Goal: Task Accomplishment & Management: Use online tool/utility

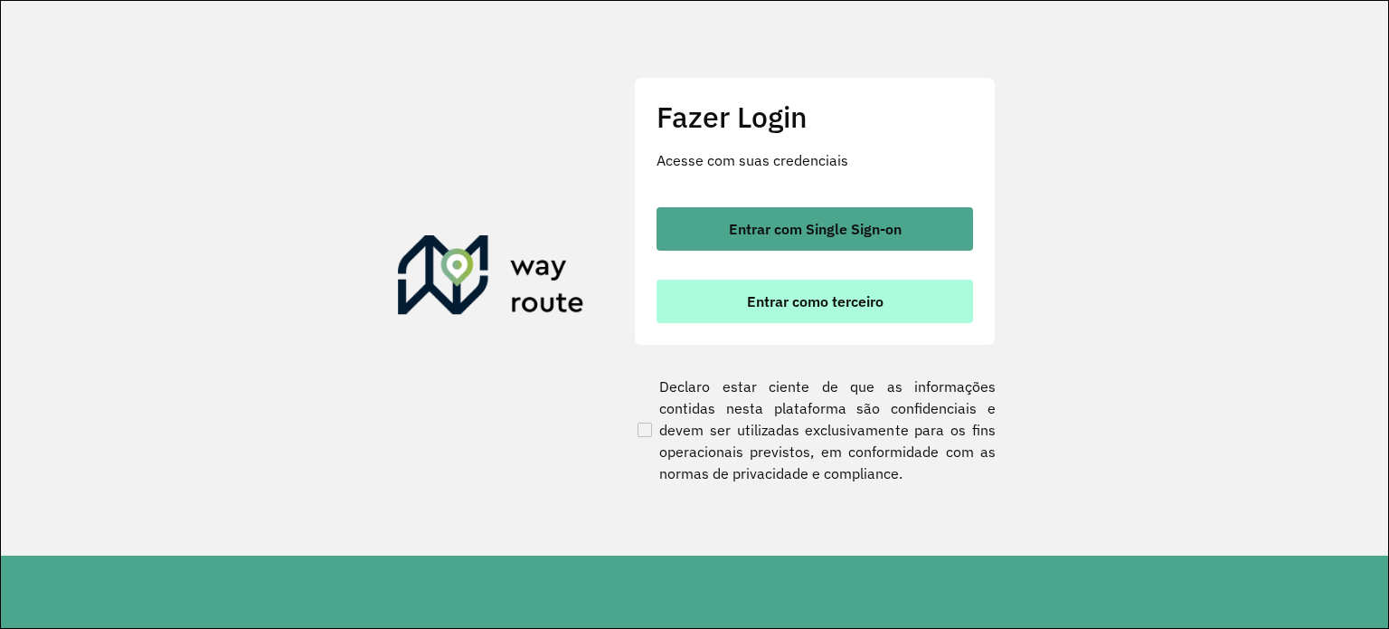
click at [807, 294] on span "Entrar como terceiro" at bounding box center [815, 301] width 137 height 14
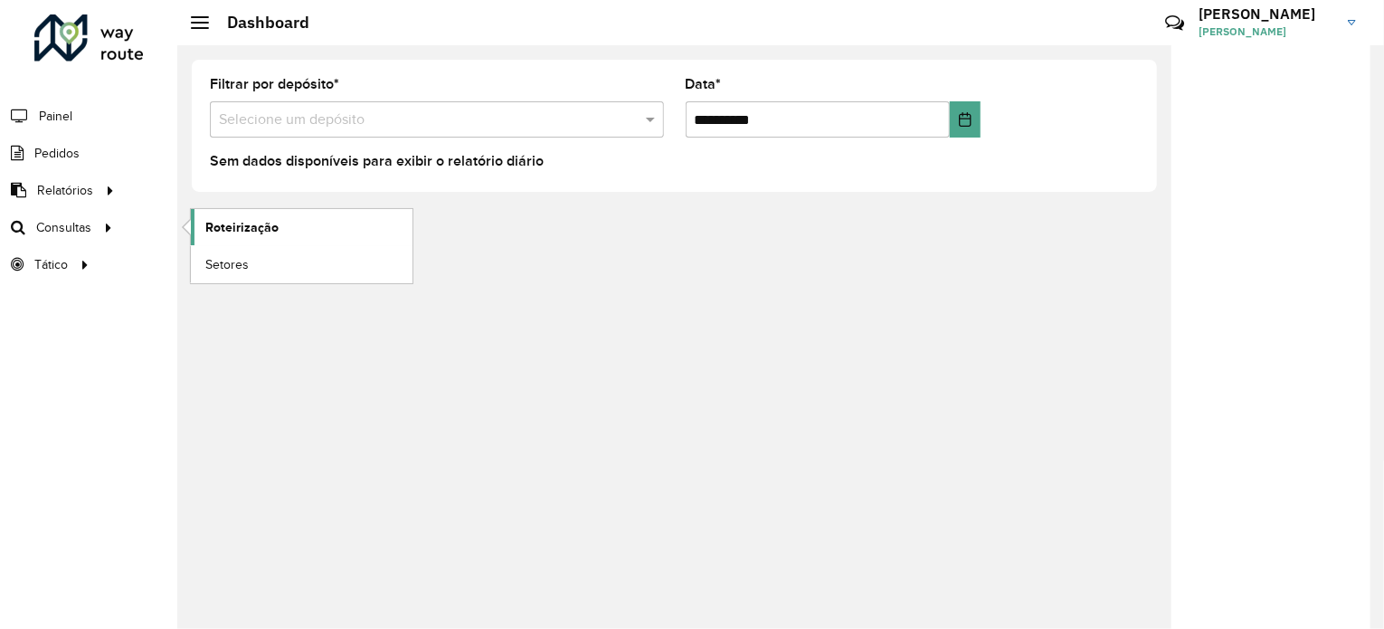
click at [260, 229] on span "Roteirização" at bounding box center [241, 227] width 73 height 19
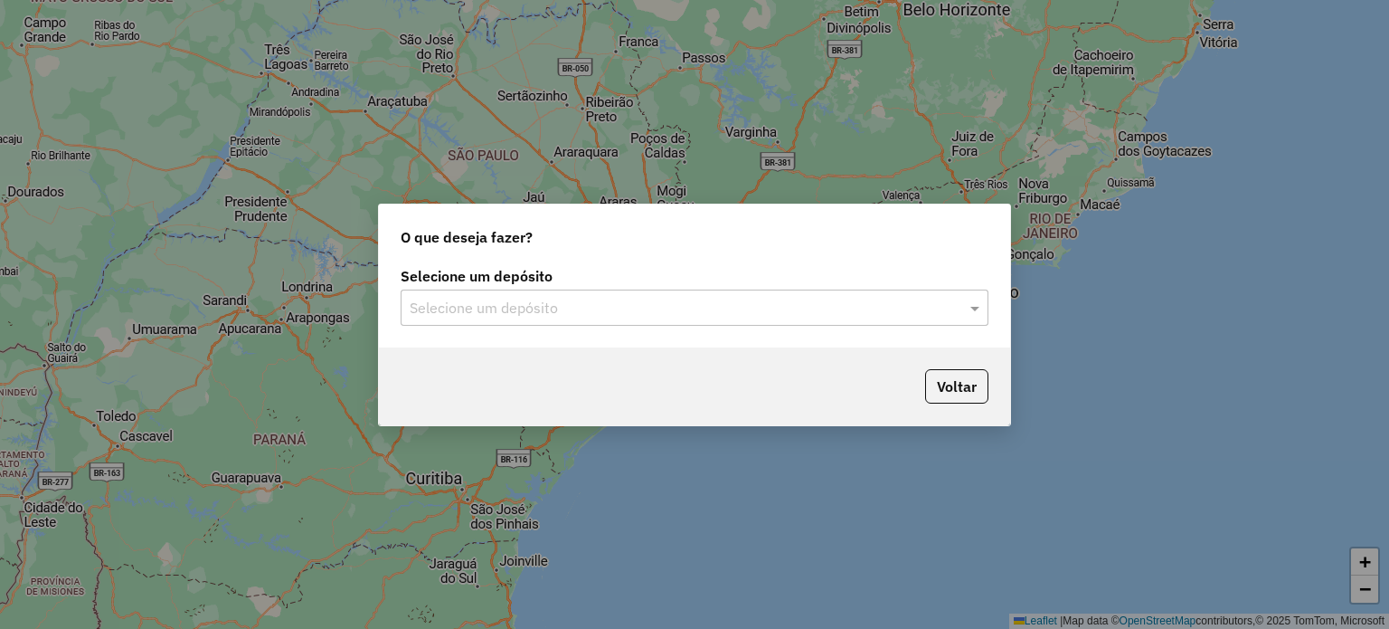
click at [510, 299] on input "text" at bounding box center [677, 309] width 534 height 22
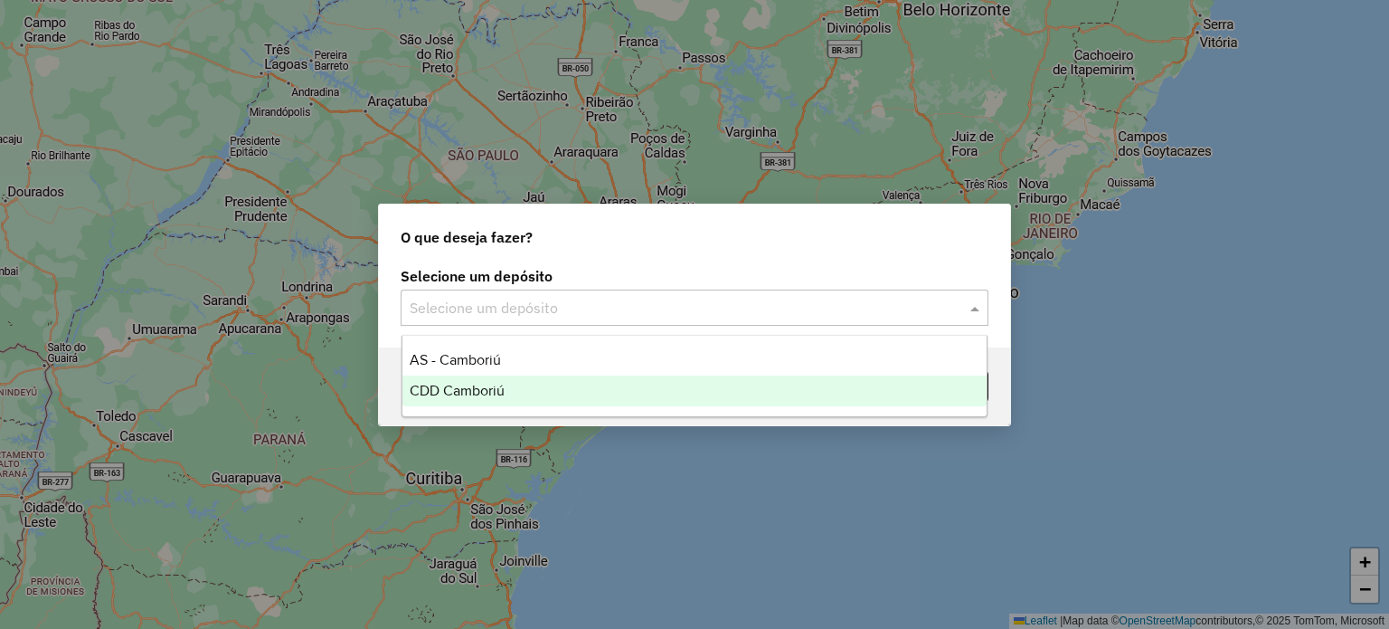
click at [492, 403] on div "CDD Camboriú" at bounding box center [694, 390] width 585 height 31
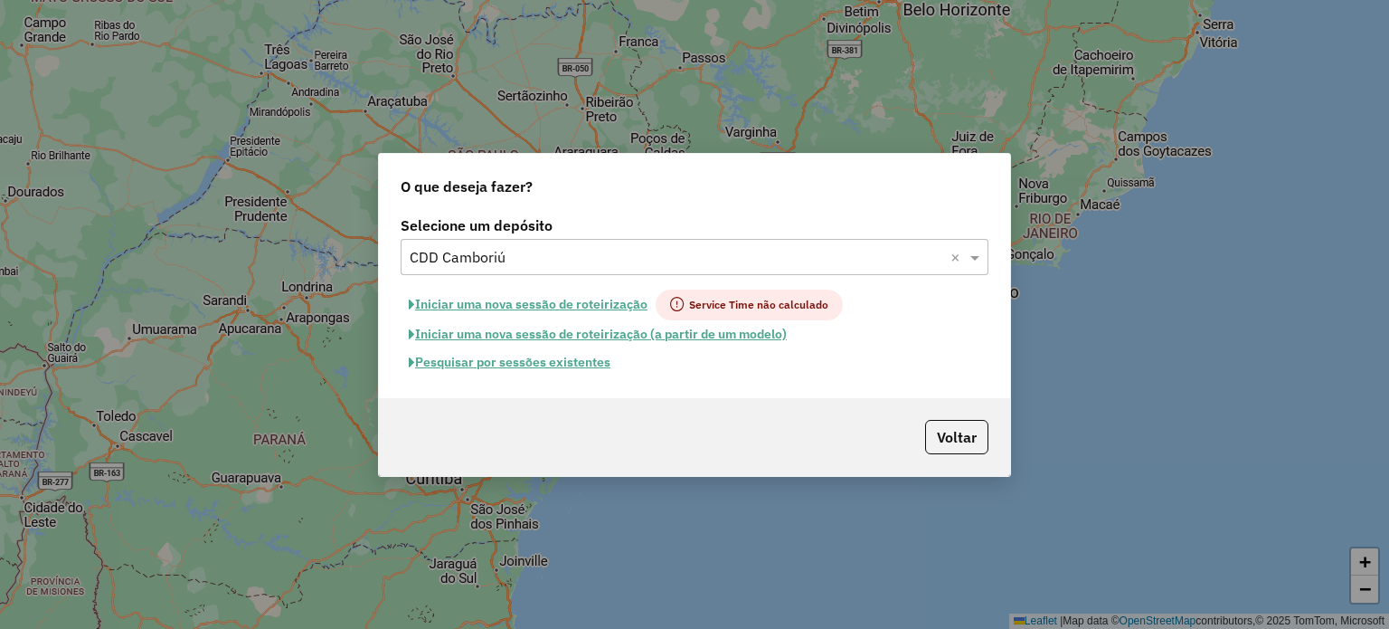
click at [558, 363] on button "Pesquisar por sessões existentes" at bounding box center [510, 362] width 218 height 28
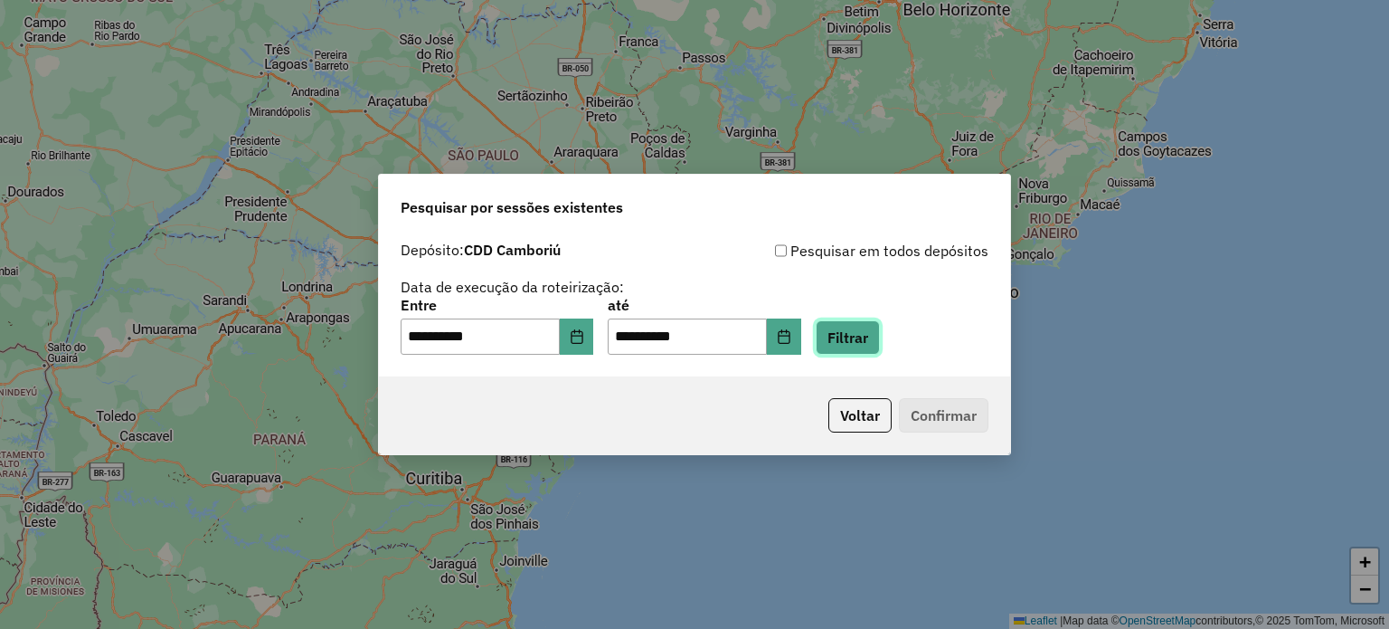
click at [880, 349] on button "Filtrar" at bounding box center [848, 337] width 64 height 34
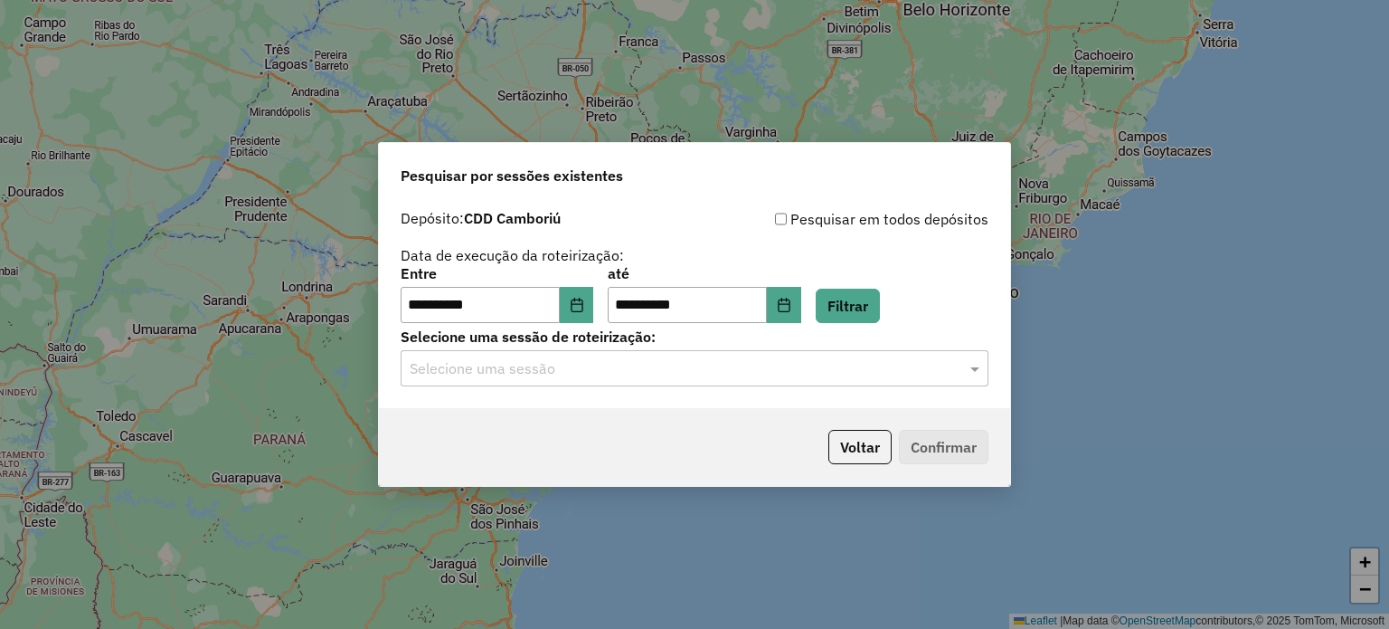
click at [546, 366] on input "text" at bounding box center [677, 369] width 534 height 22
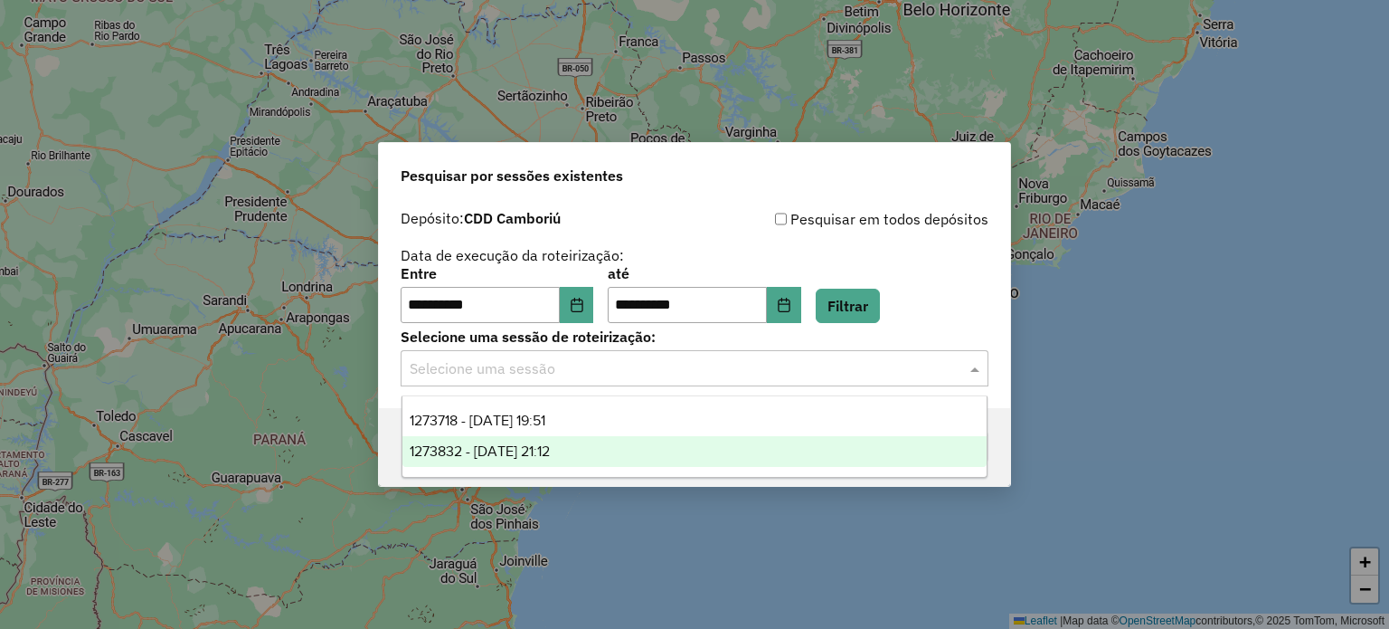
click at [514, 456] on span "1273832 - 11/09/2025 21:12" at bounding box center [480, 450] width 140 height 15
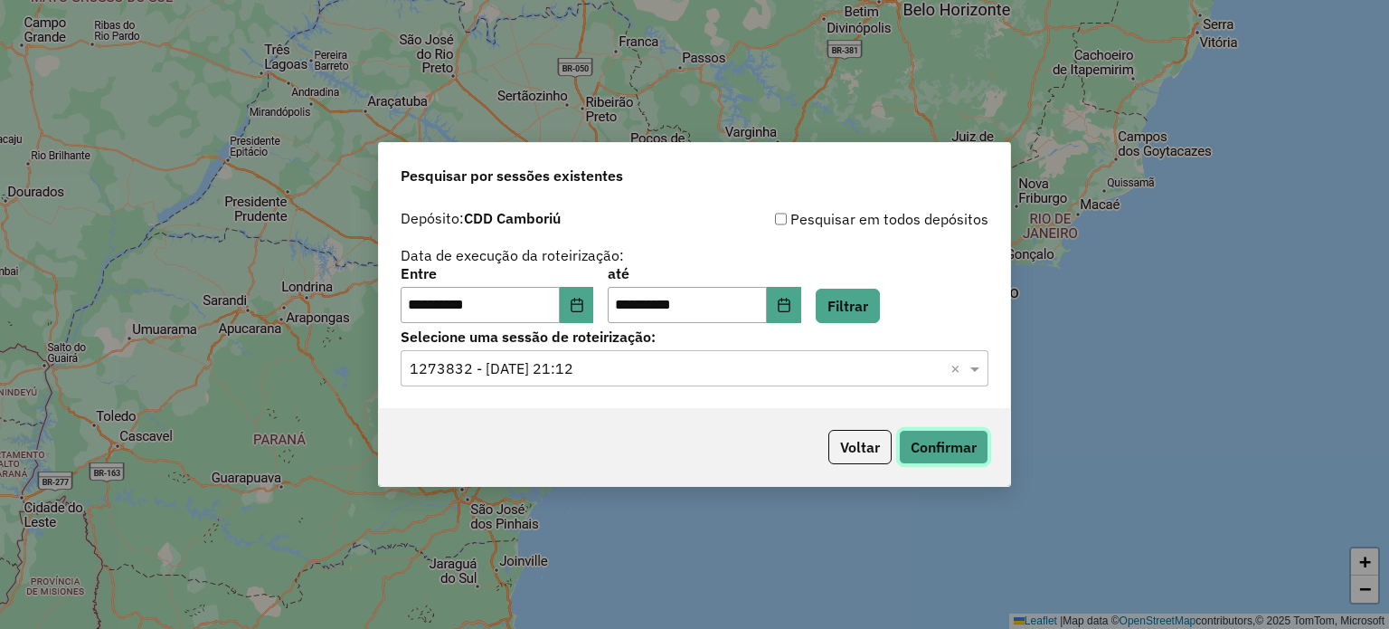
click at [937, 431] on button "Confirmar" at bounding box center [944, 447] width 90 height 34
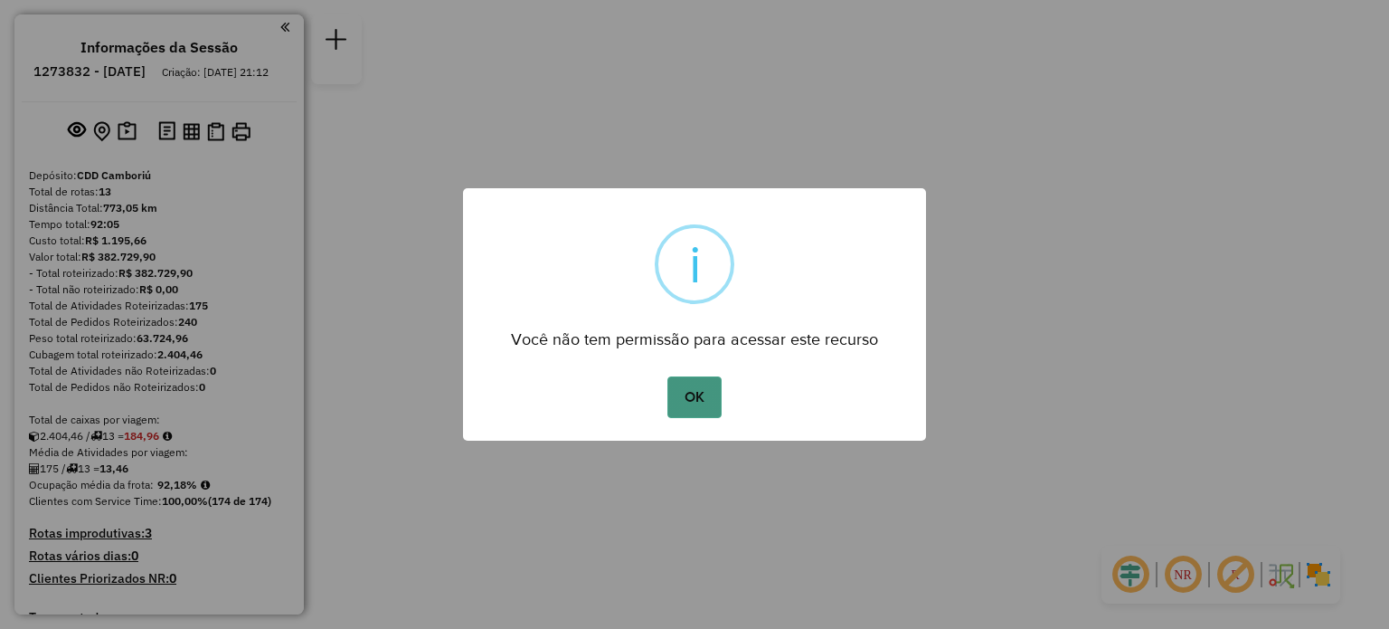
click at [686, 393] on button "OK" at bounding box center [693, 397] width 53 height 42
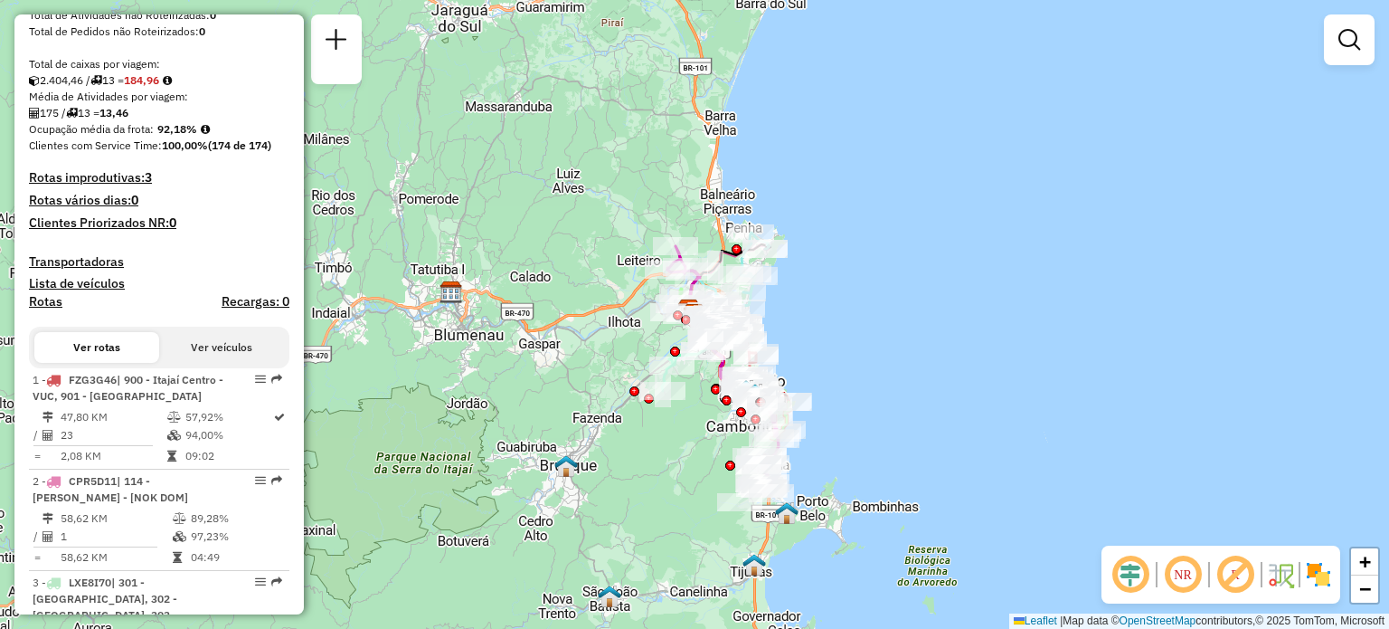
scroll to position [452, 0]
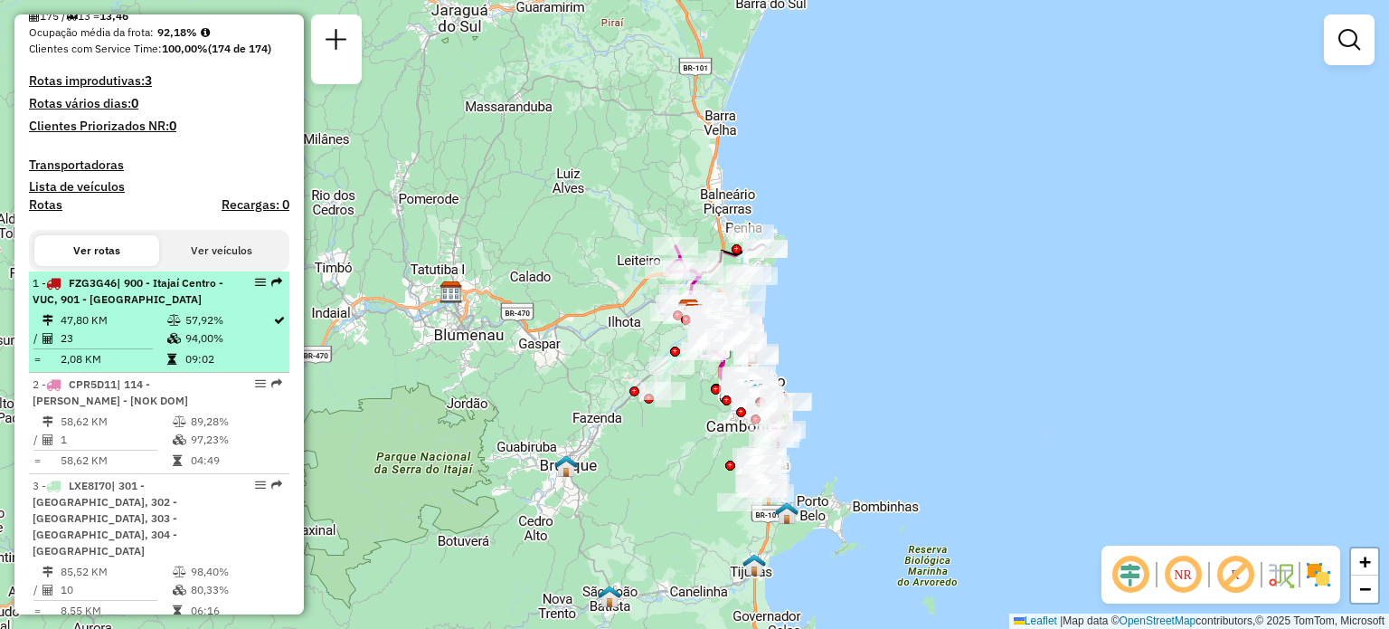
click at [142, 306] on span "| 900 - Itajaí Centro - VUC, 901 - [GEOGRAPHIC_DATA]" at bounding box center [128, 291] width 191 height 30
select select "**********"
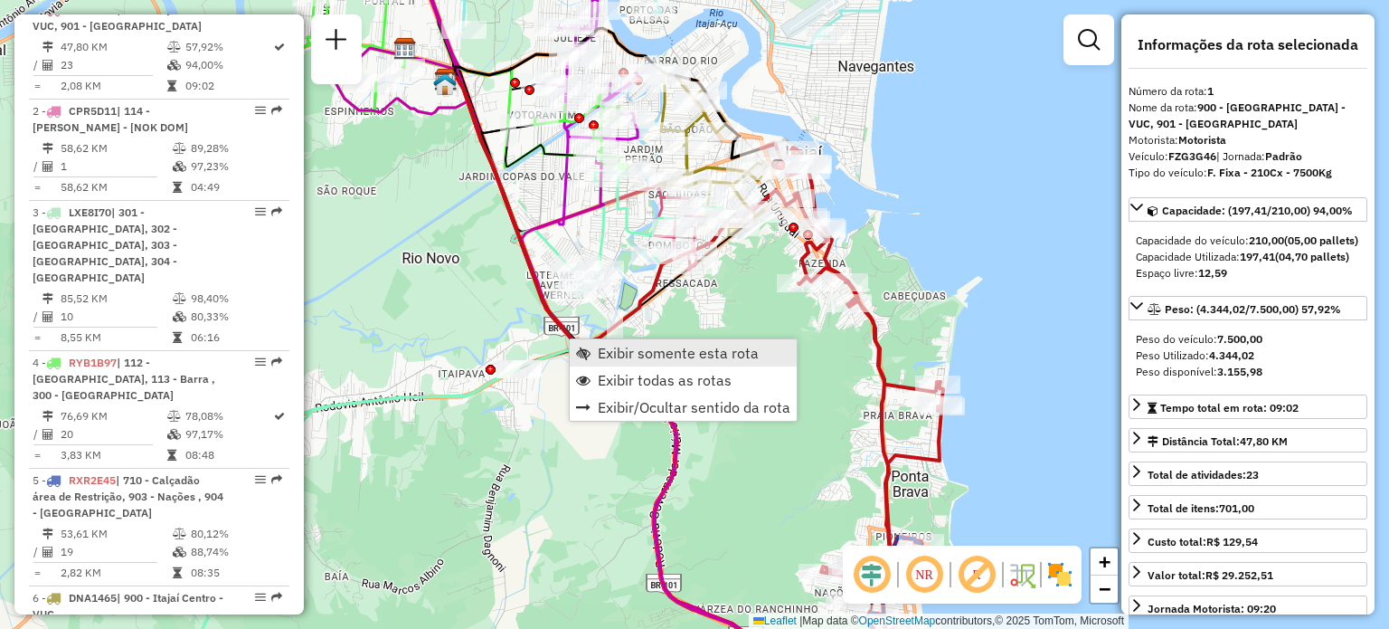
click at [588, 346] on span "Exibir somente esta rota" at bounding box center [583, 353] width 14 height 14
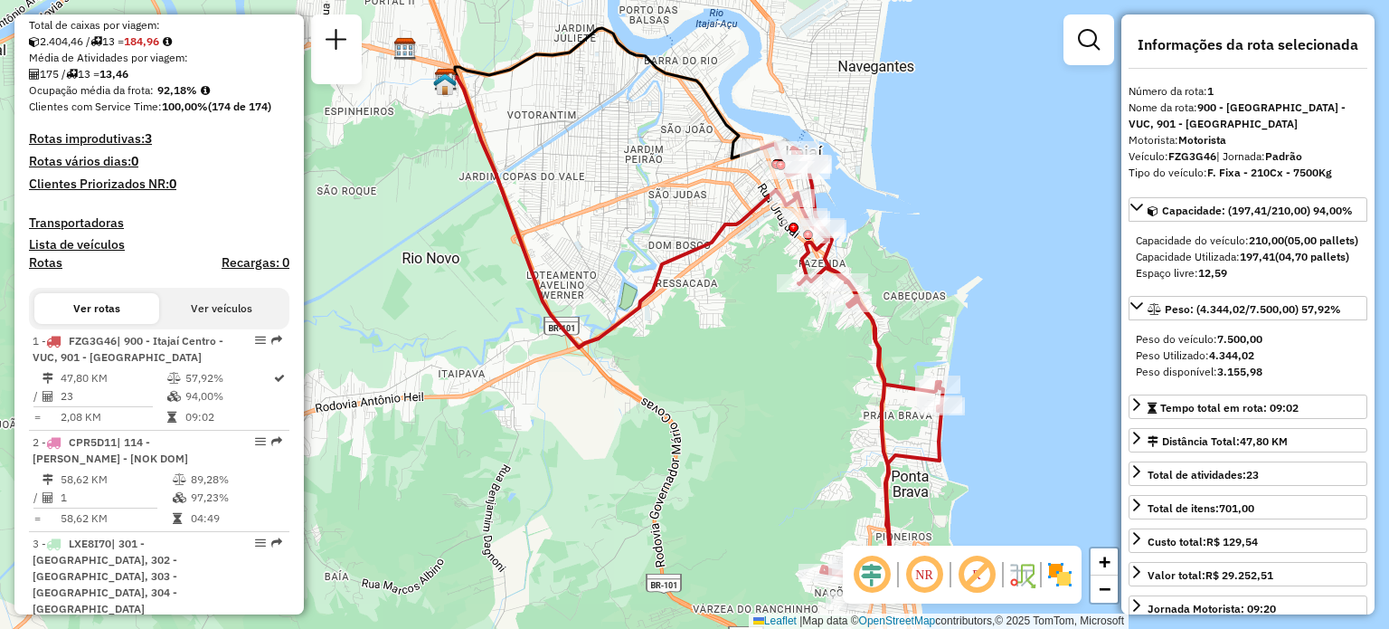
scroll to position [273, 0]
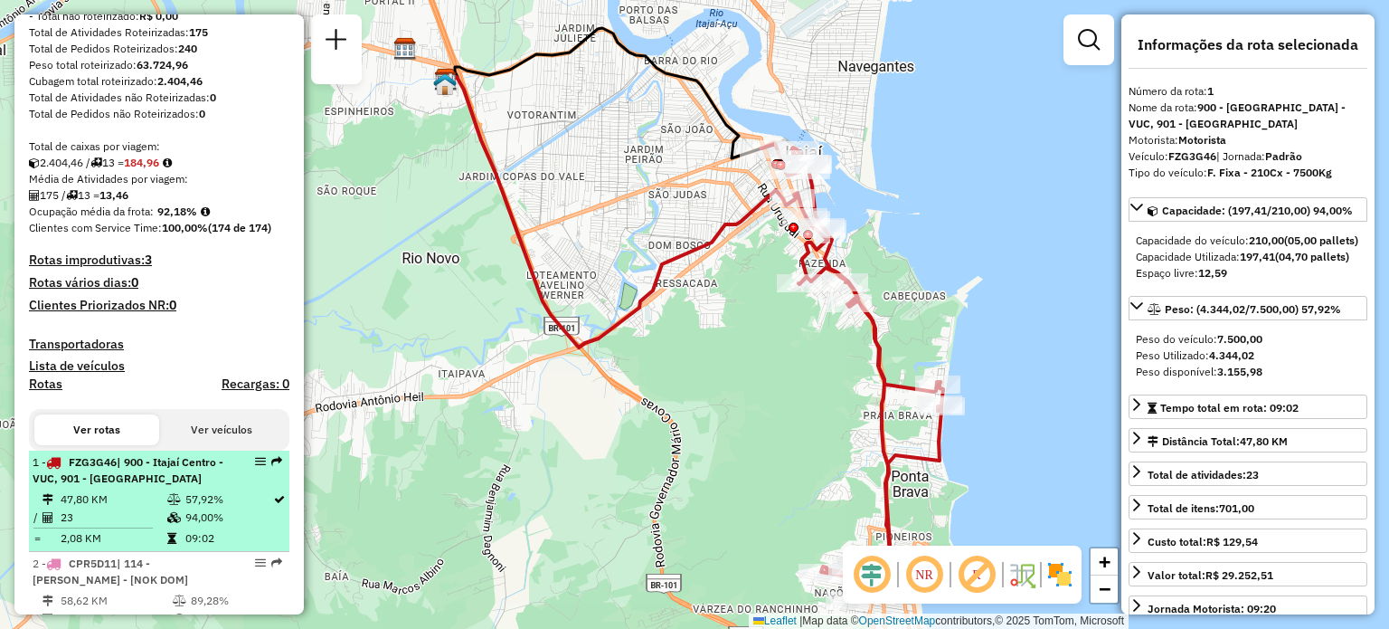
click at [116, 504] on li "1 - FZG3G46 | 900 - Itajaí Centro - VUC, 901 - [GEOGRAPHIC_DATA] 47,80 KM 57,92…" at bounding box center [159, 500] width 260 height 101
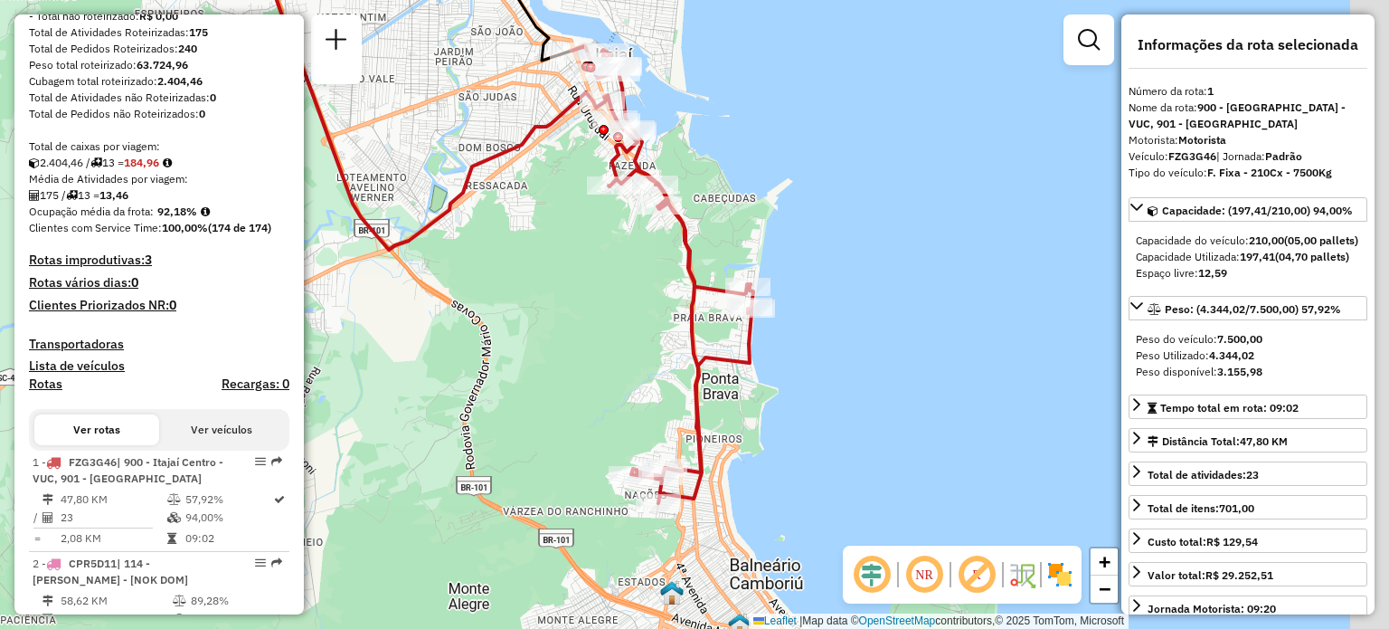
drag, startPoint x: 760, startPoint y: 383, endPoint x: 570, endPoint y: 285, distance: 213.6
click at [570, 285] on div "Janela de atendimento Grade de atendimento Capacidade Transportadoras Veículos …" at bounding box center [694, 314] width 1389 height 629
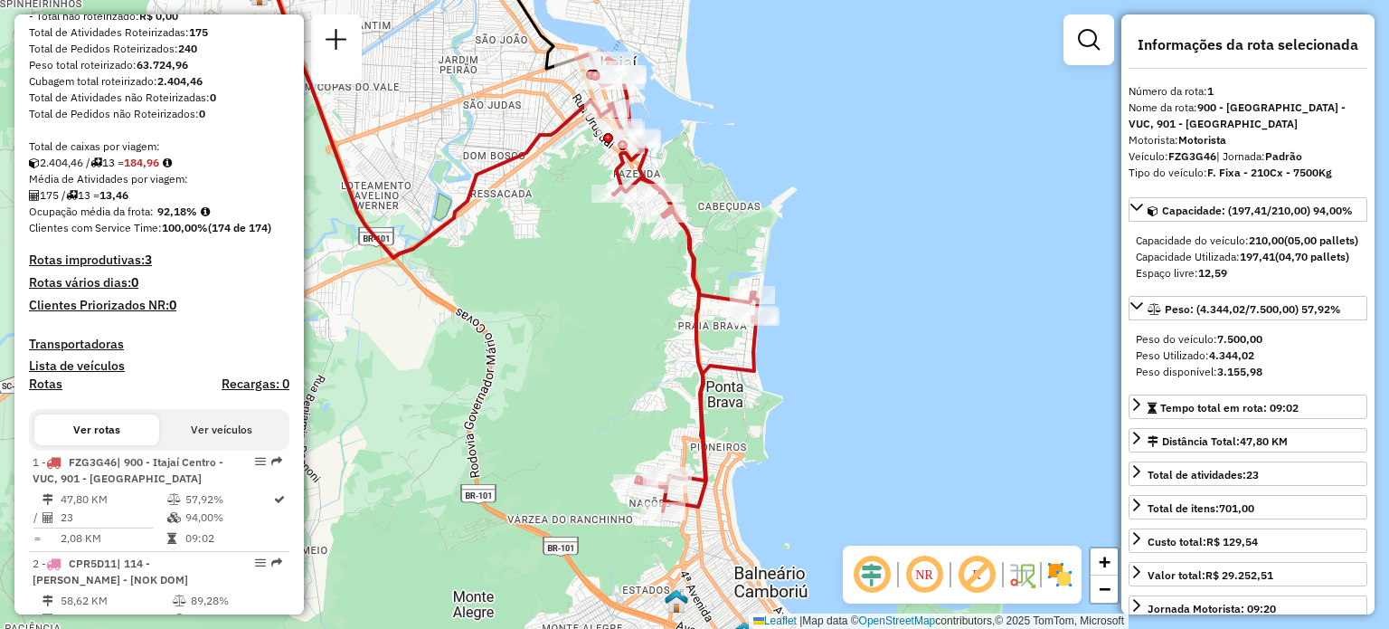
click at [562, 325] on div "Janela de atendimento Grade de atendimento Capacidade Transportadoras Veículos …" at bounding box center [694, 314] width 1389 height 629
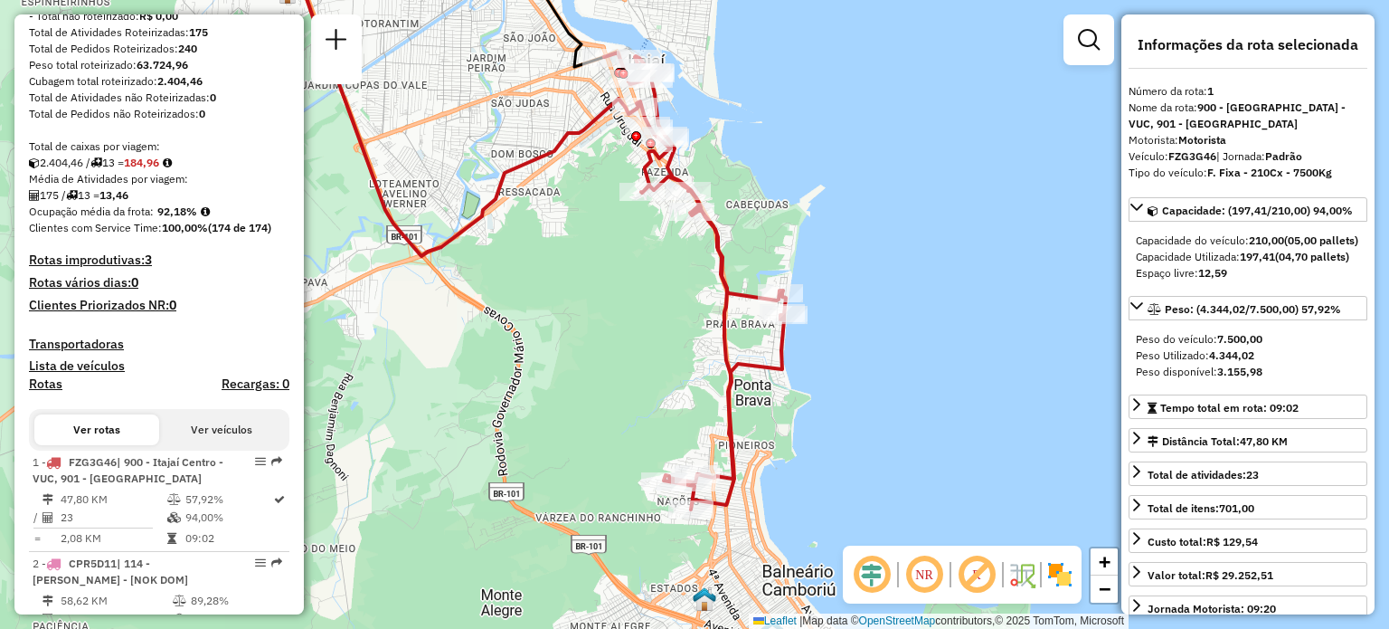
drag, startPoint x: 583, startPoint y: 308, endPoint x: 611, endPoint y: 299, distance: 29.5
click at [611, 299] on div "Janela de atendimento Grade de atendimento Capacidade Transportadoras Veículos …" at bounding box center [694, 314] width 1389 height 629
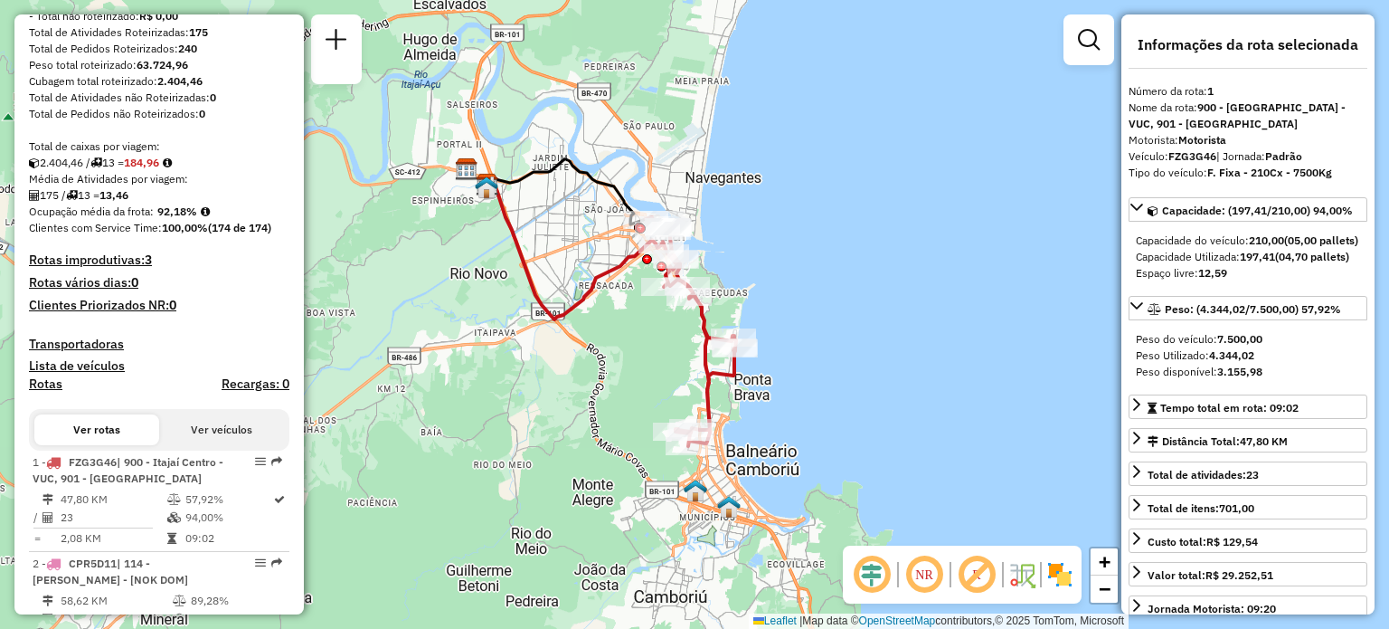
drag, startPoint x: 604, startPoint y: 281, endPoint x: 662, endPoint y: 312, distance: 65.5
click at [645, 334] on div "Janela de atendimento Grade de atendimento Capacidade Transportadoras Veículos …" at bounding box center [694, 314] width 1389 height 629
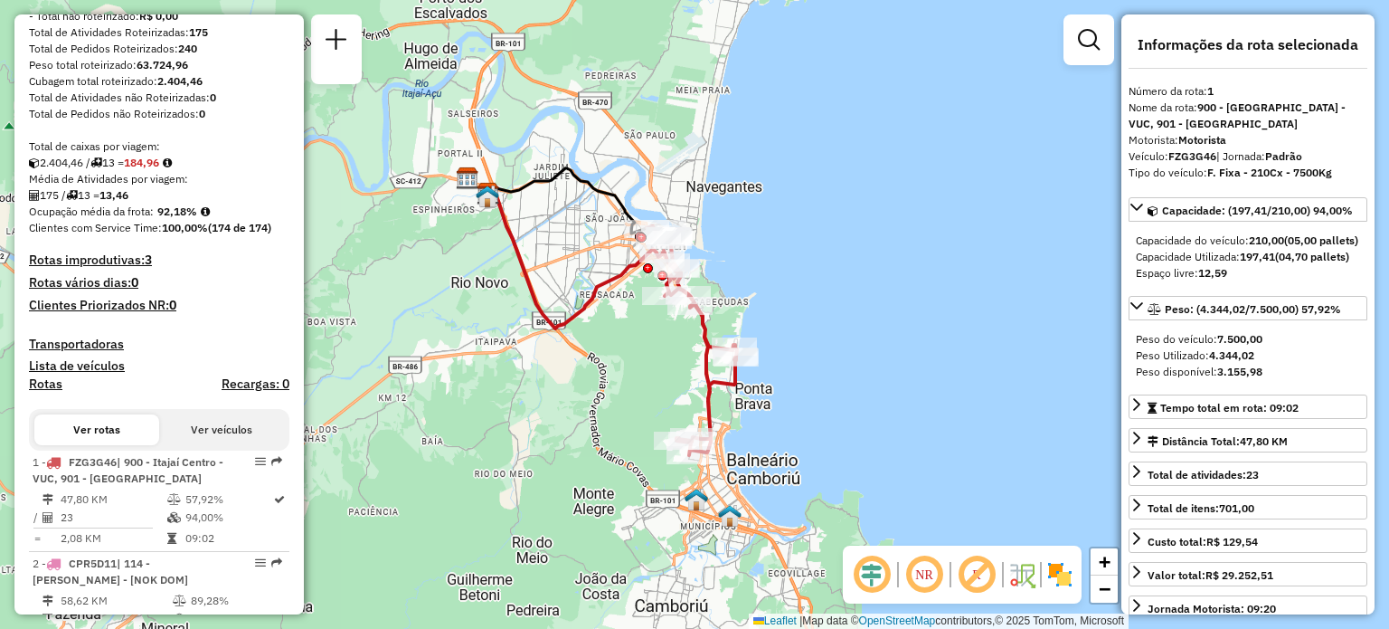
click at [1058, 572] on img at bounding box center [1060, 574] width 29 height 29
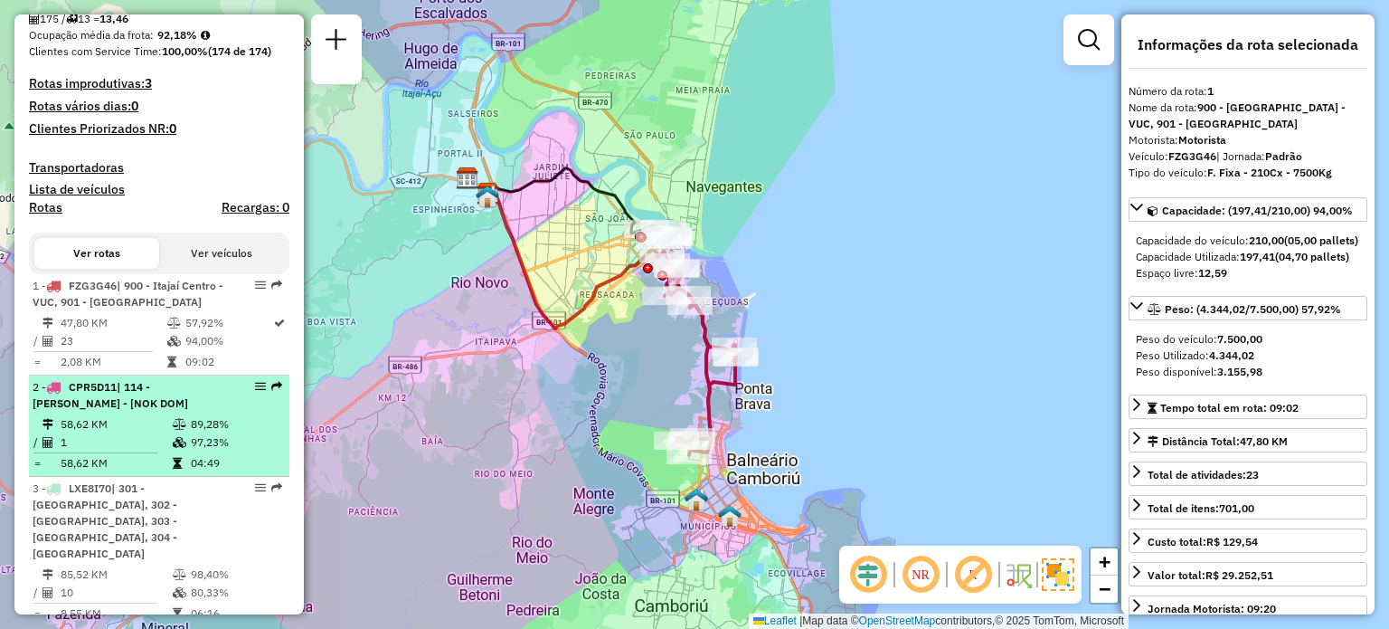
scroll to position [454, 0]
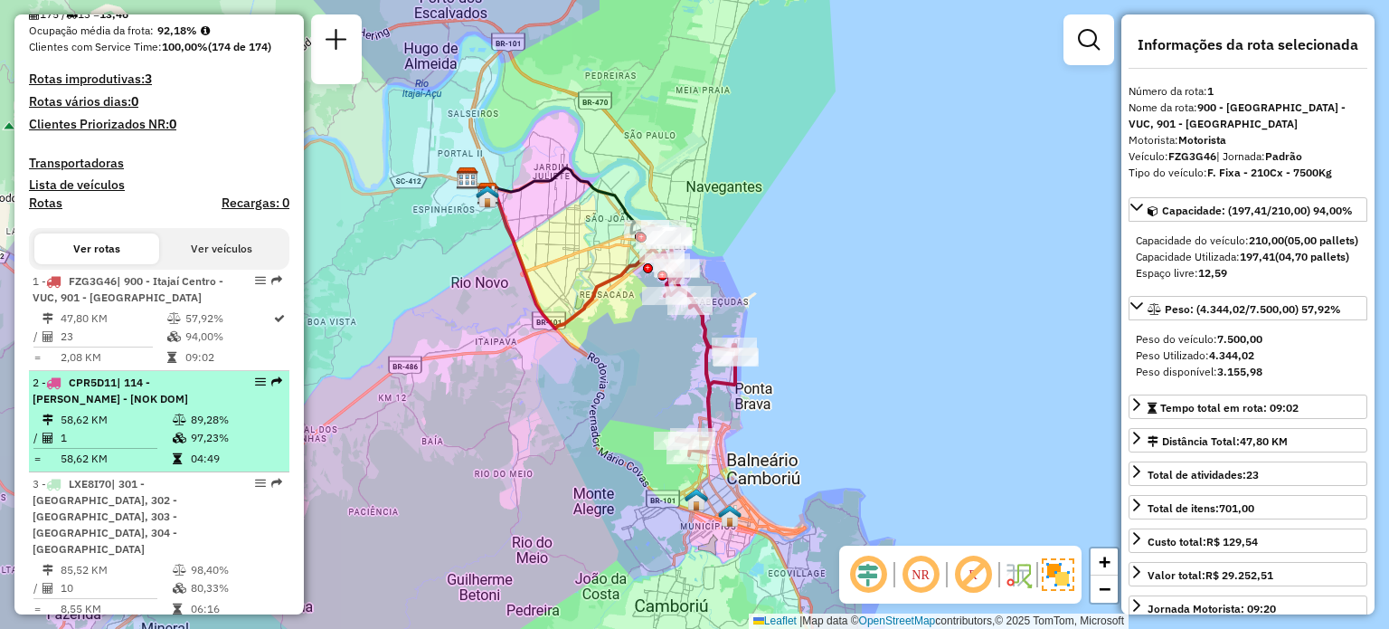
click at [131, 447] on td "1" at bounding box center [116, 438] width 112 height 18
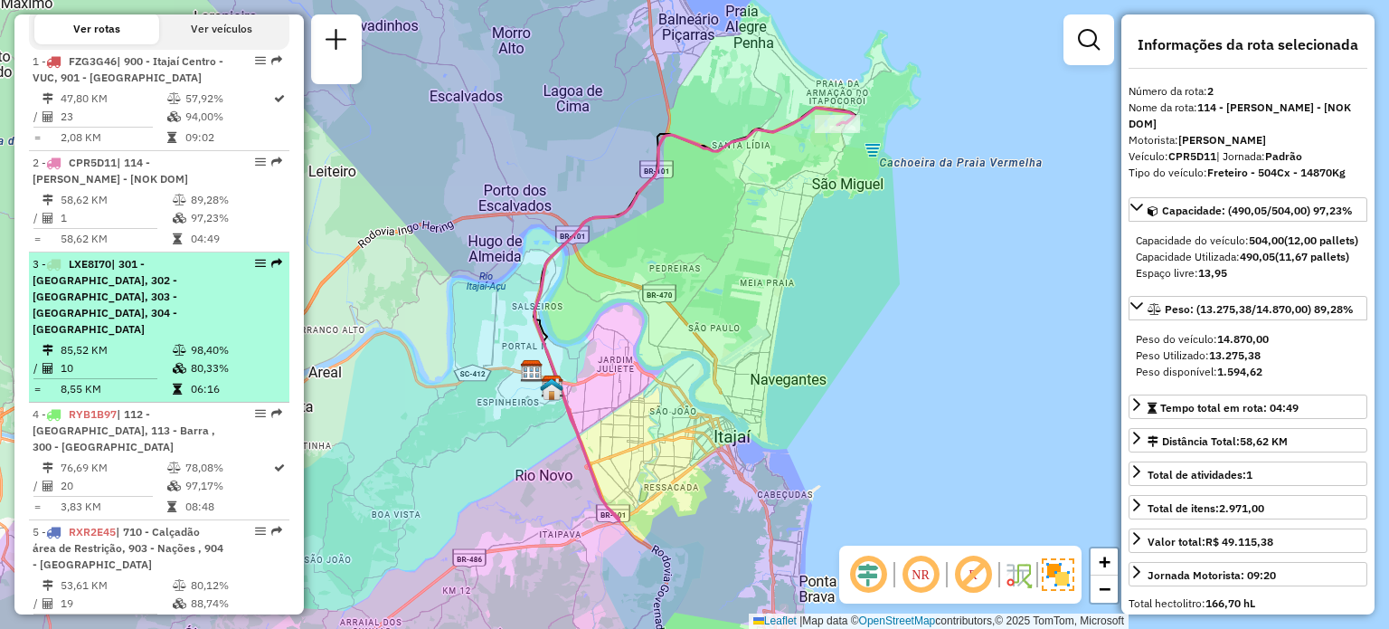
scroll to position [725, 0]
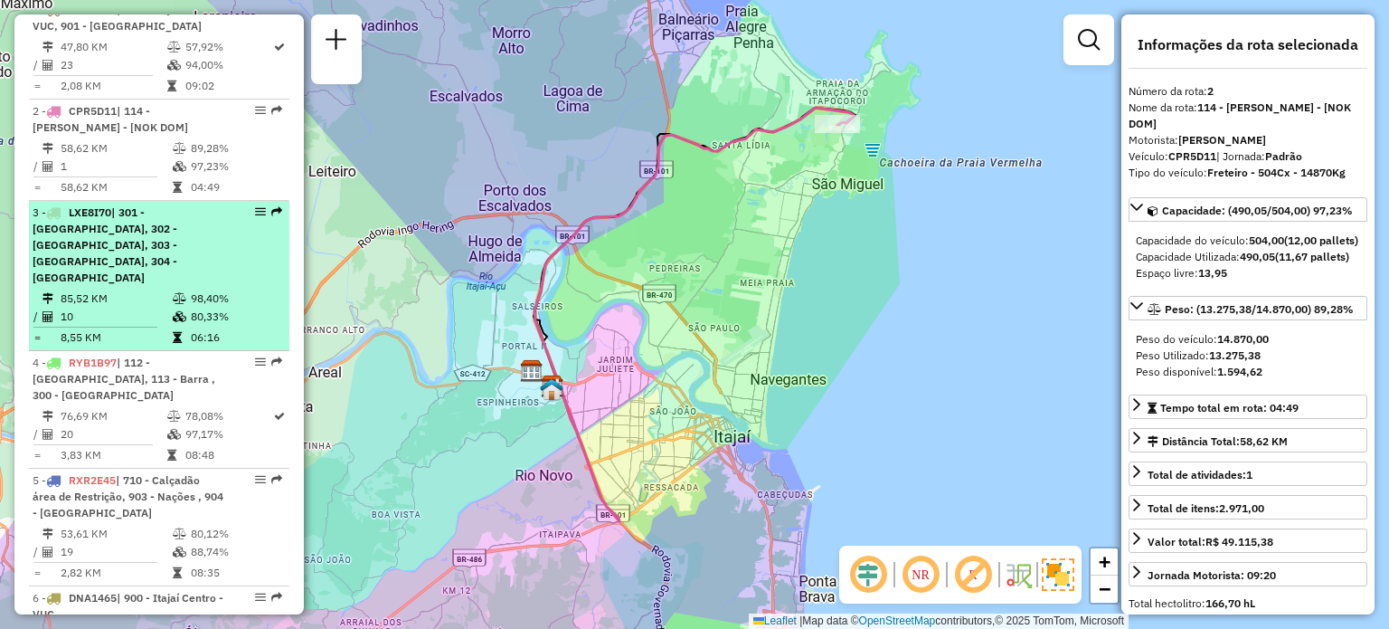
click at [116, 289] on td "85,52 KM" at bounding box center [116, 298] width 112 height 18
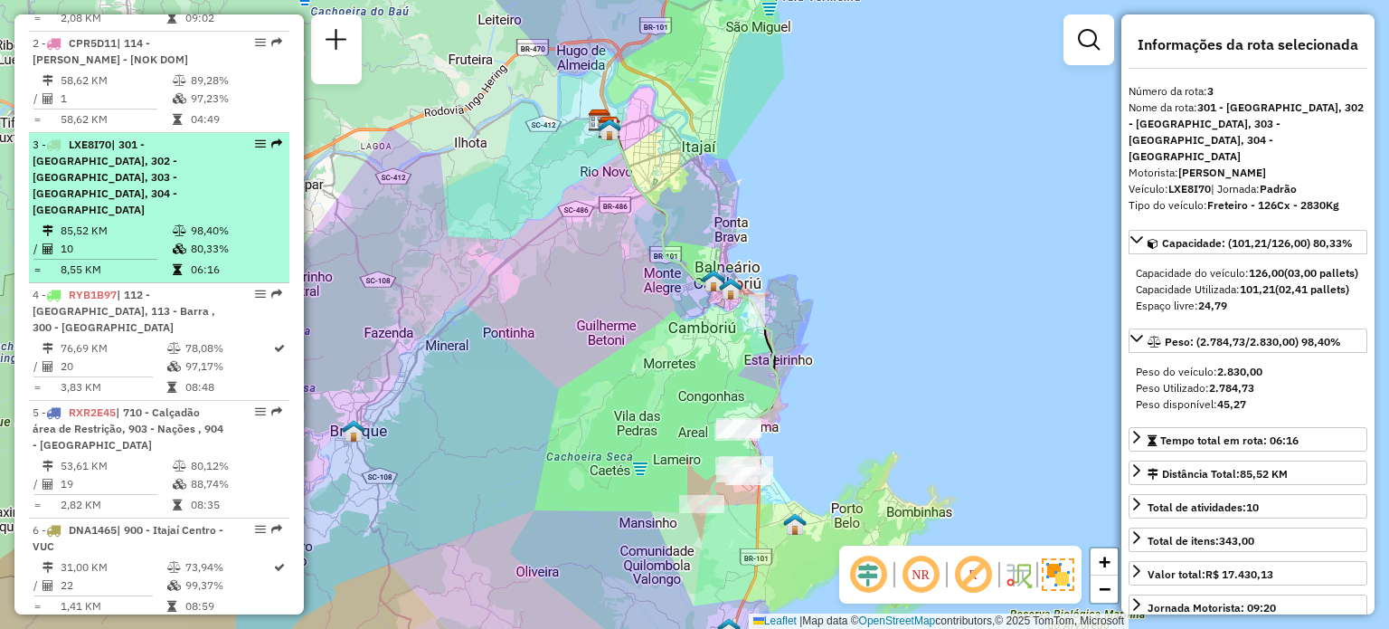
scroll to position [816, 0]
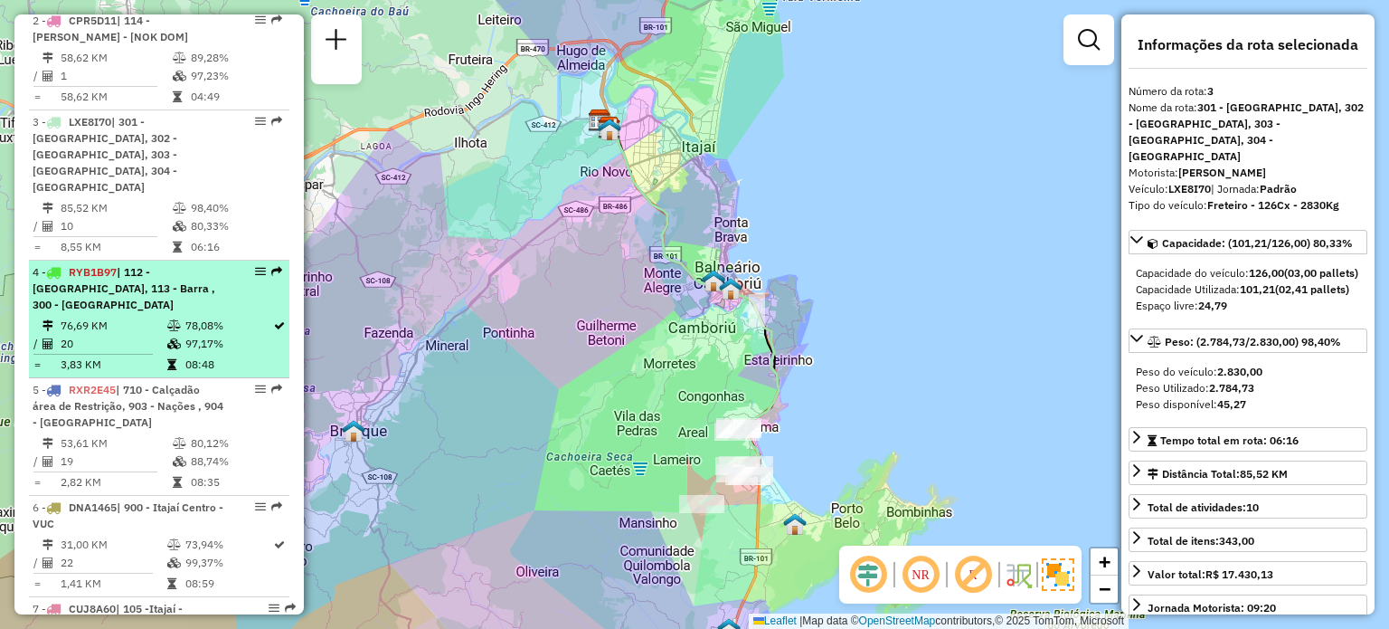
click at [130, 267] on span "| 112 - [GEOGRAPHIC_DATA], 113 - Barra , 300 - [GEOGRAPHIC_DATA]" at bounding box center [124, 288] width 183 height 46
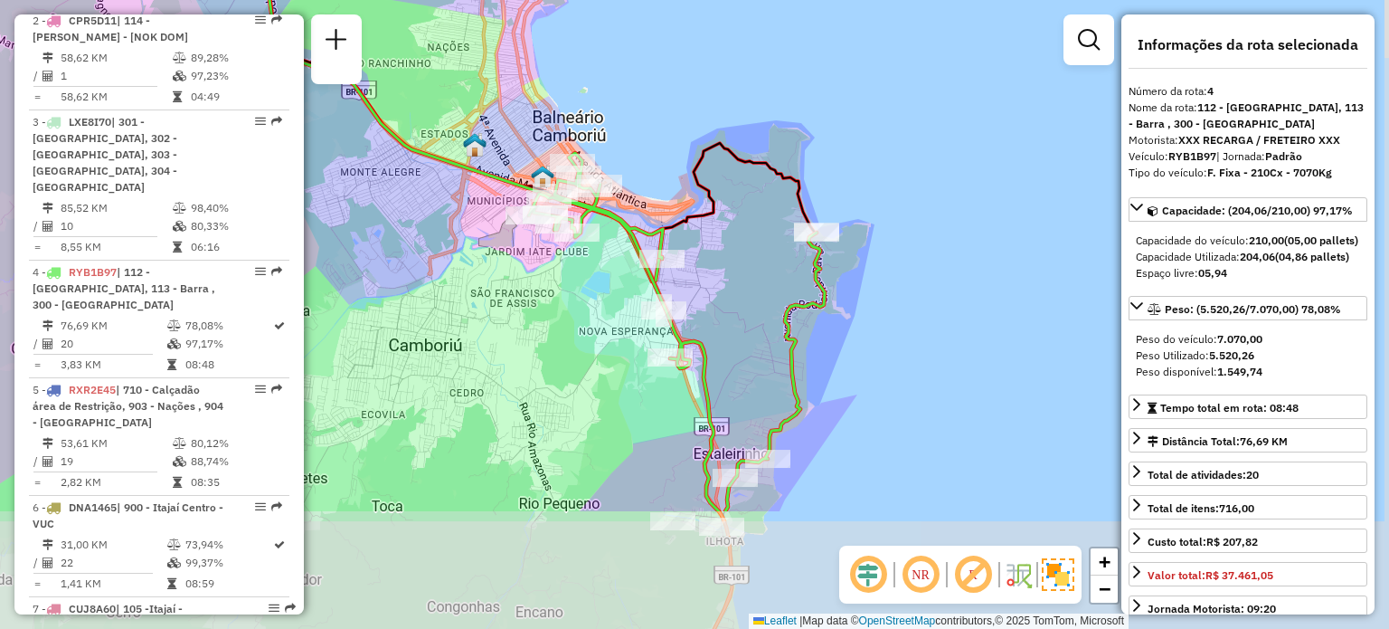
drag, startPoint x: 817, startPoint y: 391, endPoint x: 756, endPoint y: 283, distance: 123.5
click at [756, 283] on div "Janela de atendimento Grade de atendimento Capacidade Transportadoras Veículos …" at bounding box center [694, 314] width 1389 height 629
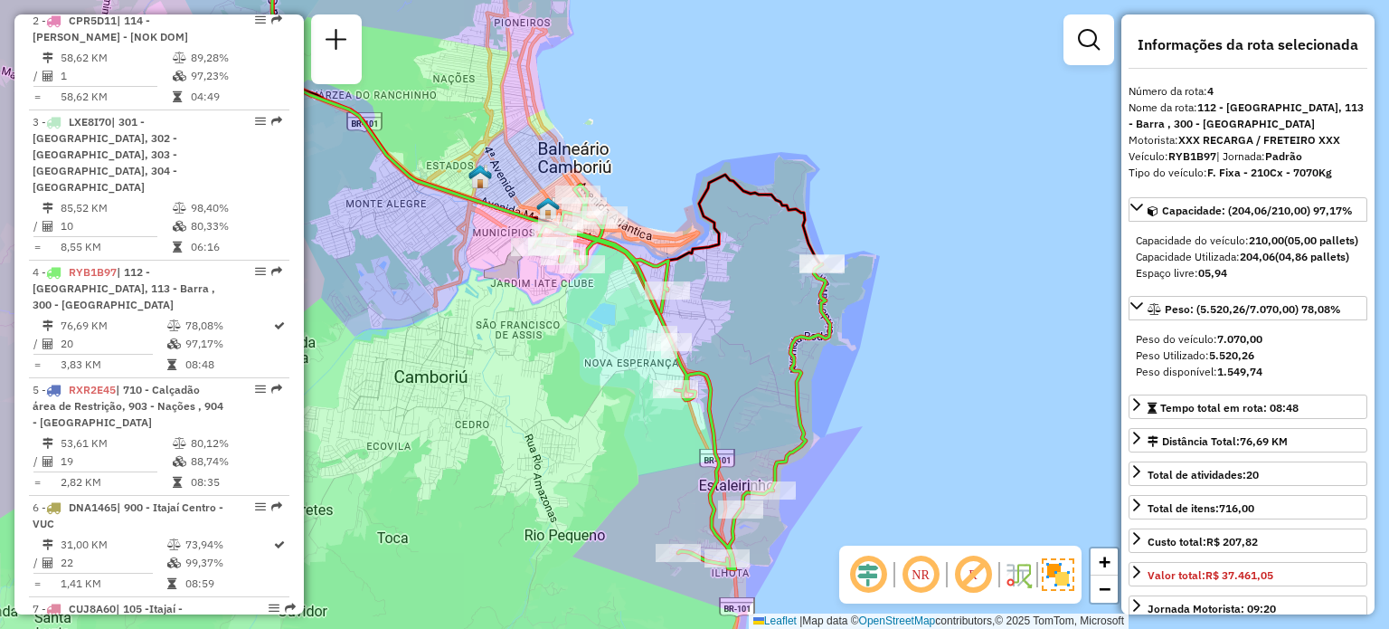
drag, startPoint x: 742, startPoint y: 302, endPoint x: 747, endPoint y: 334, distance: 32.1
click at [747, 334] on div "Janela de atendimento Grade de atendimento Capacidade Transportadoras Veículos …" at bounding box center [694, 314] width 1389 height 629
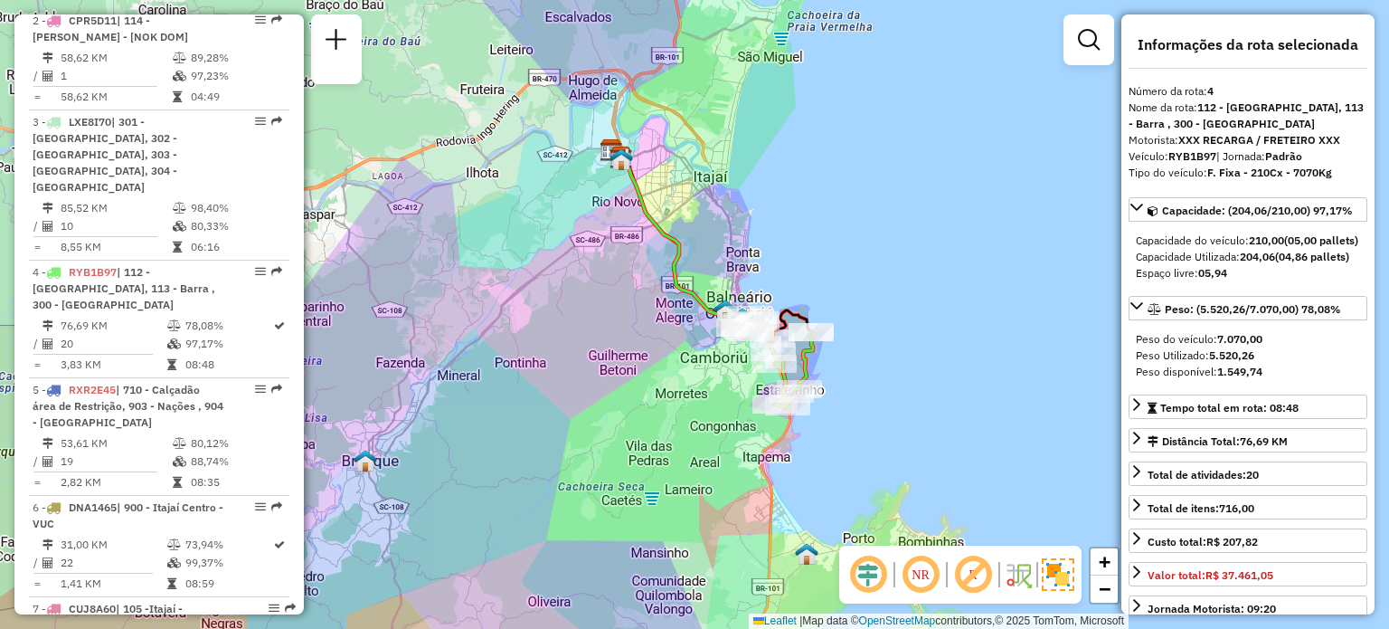
drag, startPoint x: 782, startPoint y: 238, endPoint x: 797, endPoint y: 249, distance: 18.1
click at [797, 249] on div "Janela de atendimento Grade de atendimento Capacidade Transportadoras Veículos …" at bounding box center [694, 314] width 1389 height 629
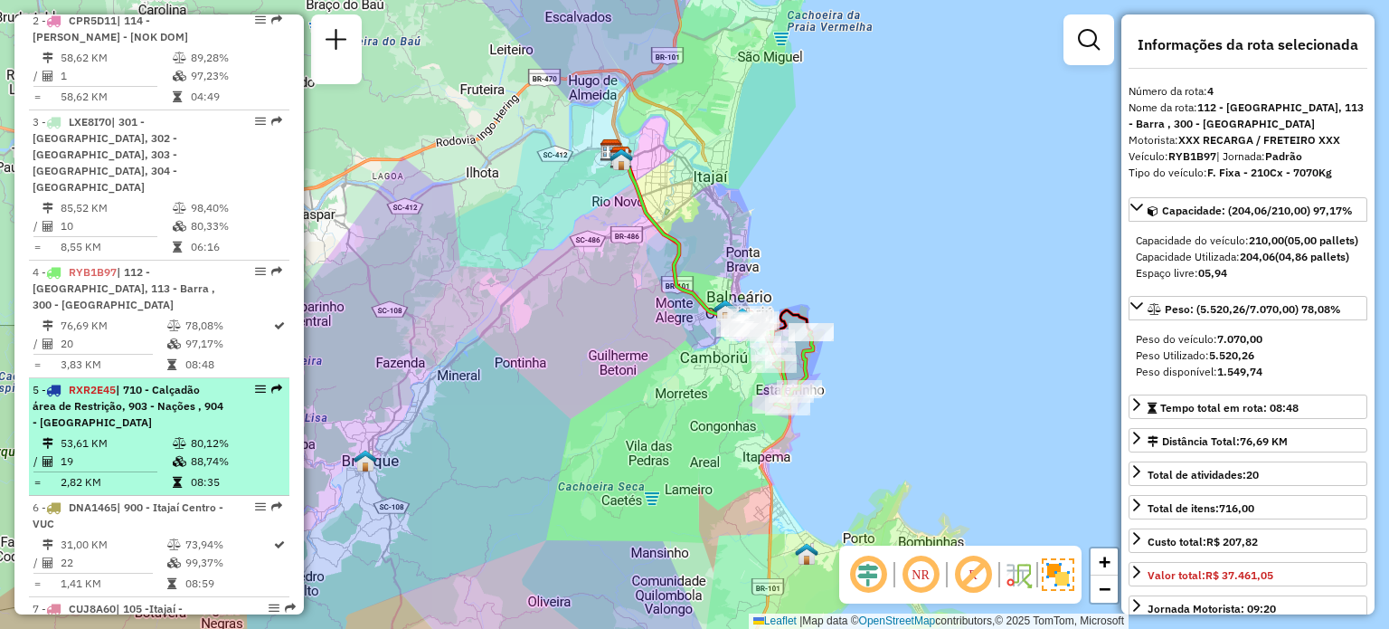
click at [139, 383] on span "| 710 - Calçadão área de Restrição, 903 - Nações , 904 - [GEOGRAPHIC_DATA]" at bounding box center [128, 406] width 191 height 46
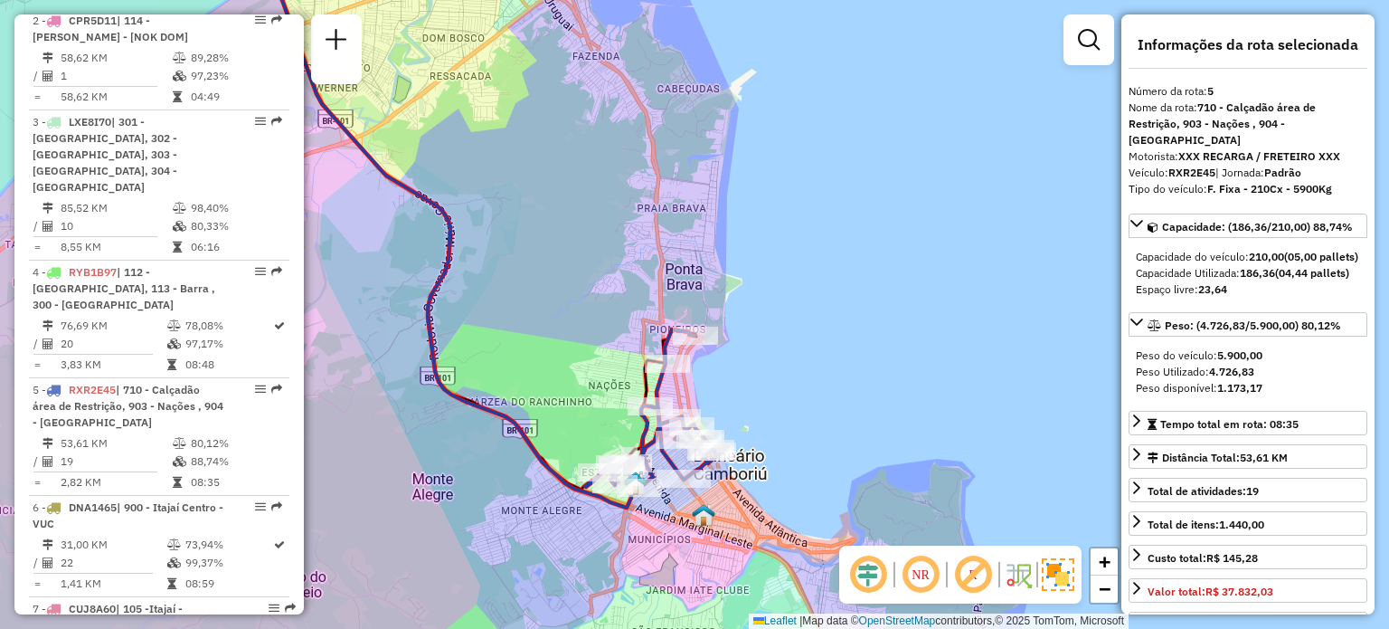
click at [792, 321] on div "Janela de atendimento Grade de atendimento Capacidade Transportadoras Veículos …" at bounding box center [694, 314] width 1389 height 629
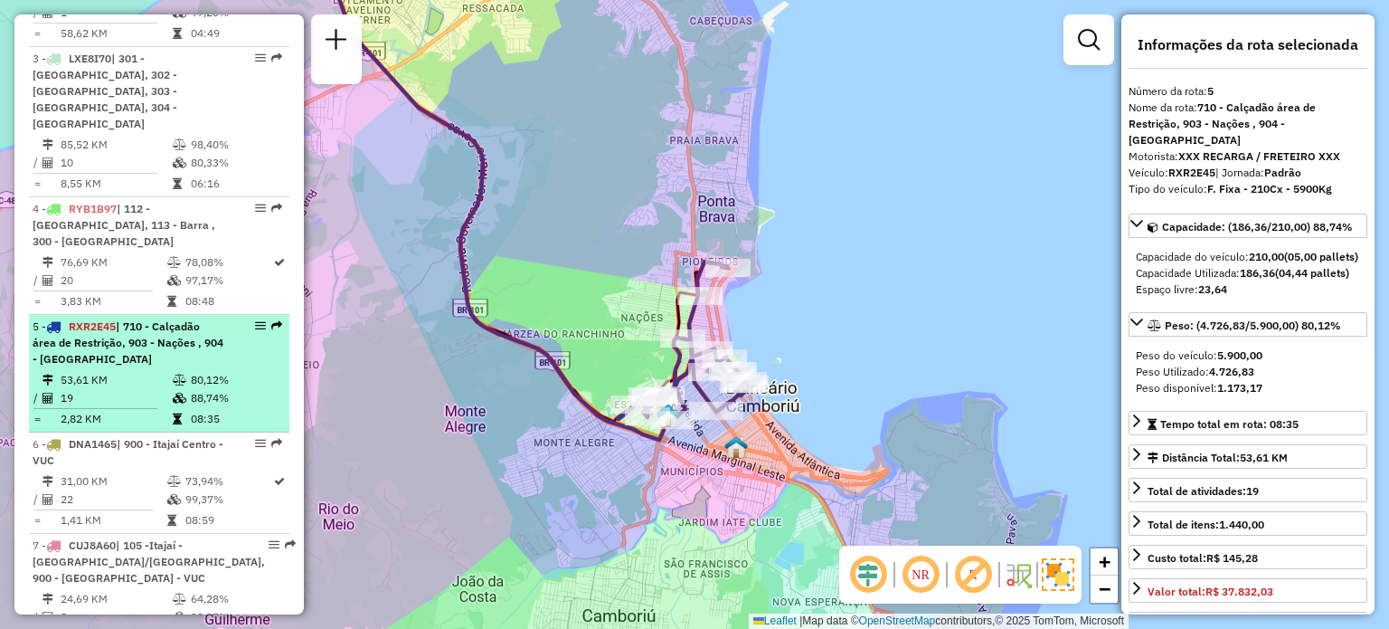
scroll to position [906, 0]
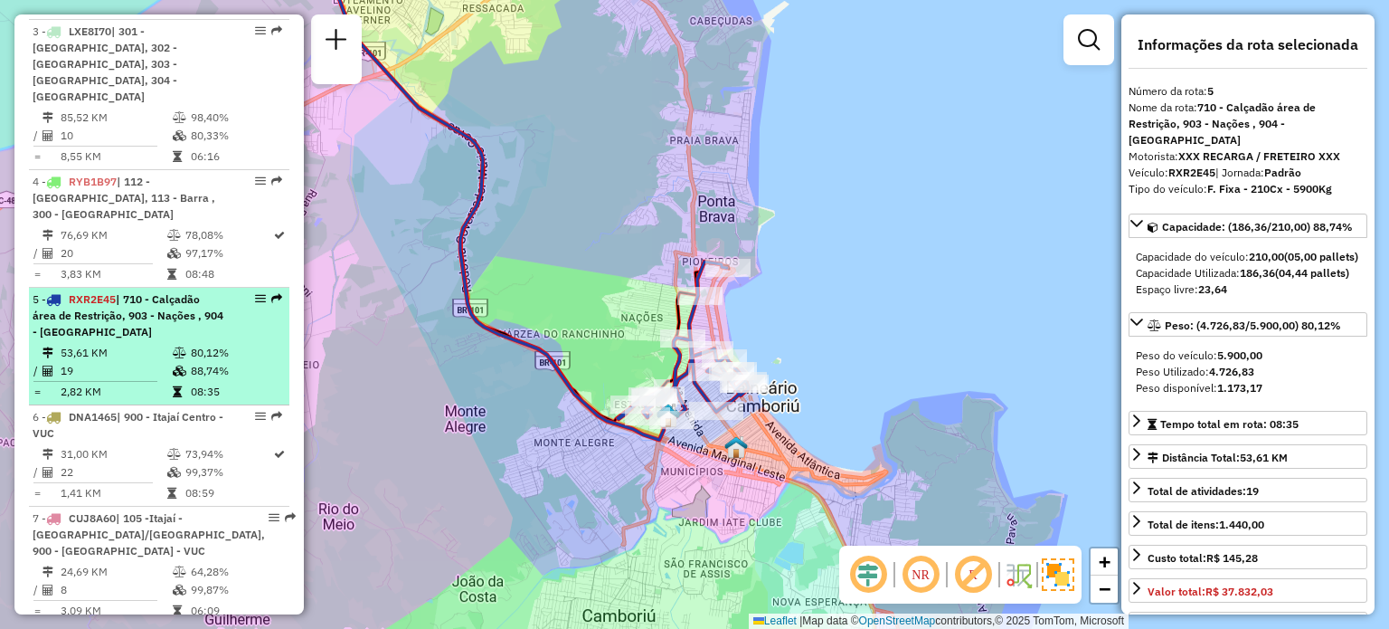
click at [129, 383] on td "2,82 KM" at bounding box center [116, 392] width 112 height 18
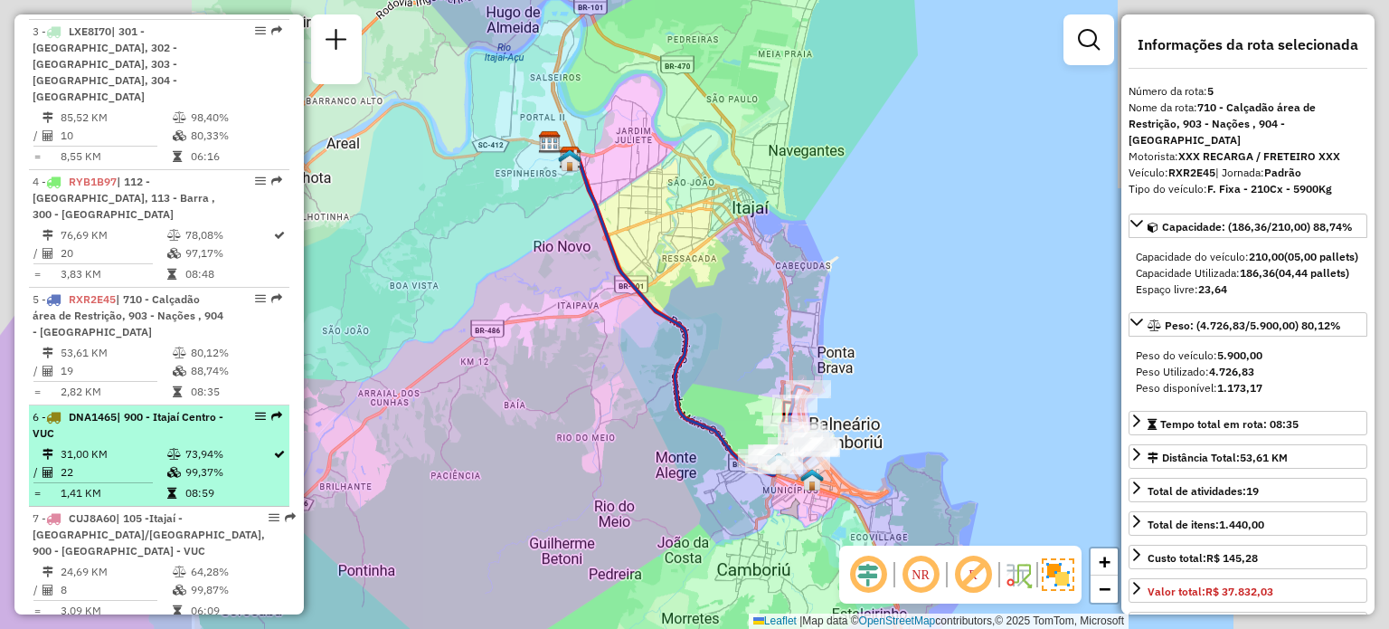
click at [129, 409] on div "6 - DNA1465 | 900 - Itajaí Centro - VUC" at bounding box center [129, 425] width 192 height 33
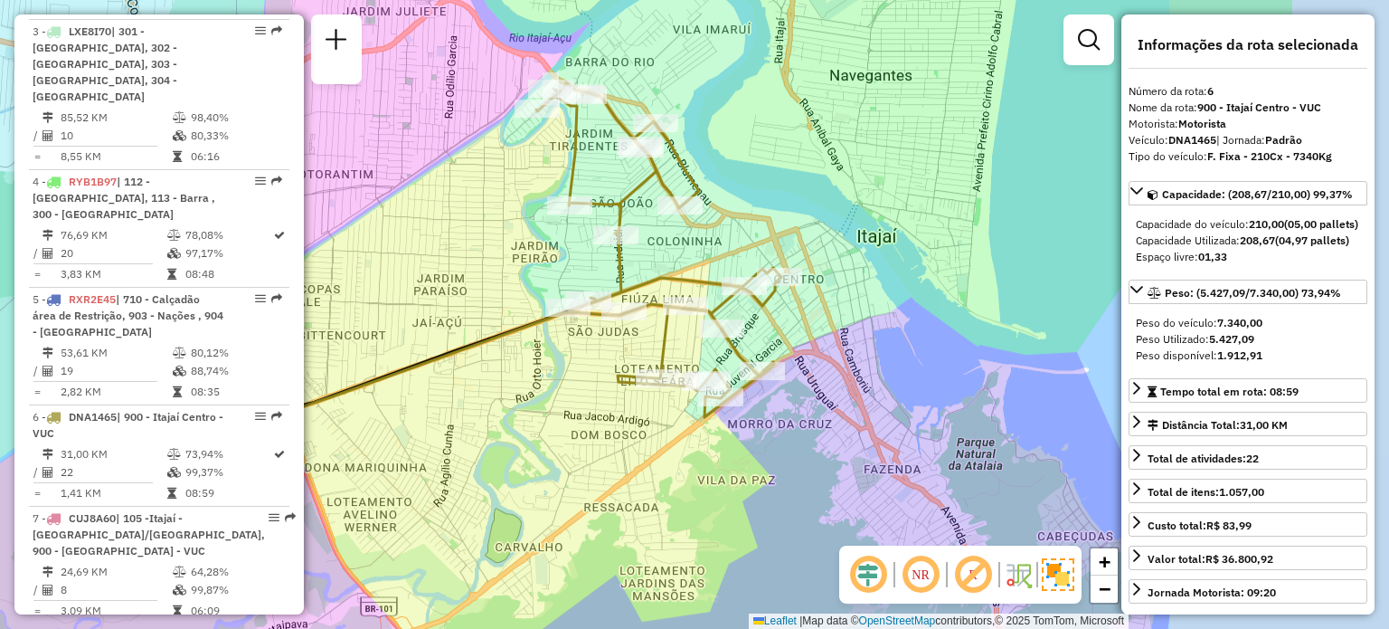
drag, startPoint x: 454, startPoint y: 263, endPoint x: 427, endPoint y: 258, distance: 27.7
click at [427, 258] on div "Janela de atendimento Grade de atendimento Capacidade Transportadoras Veículos …" at bounding box center [694, 314] width 1389 height 629
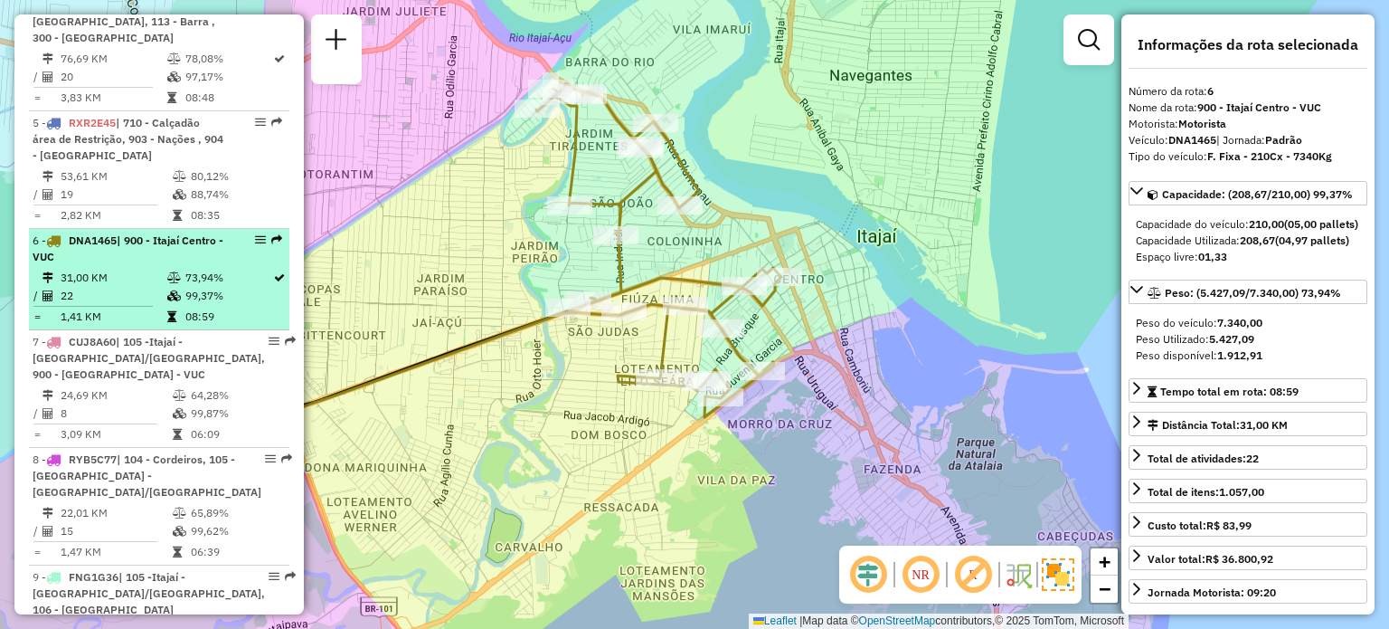
scroll to position [1087, 0]
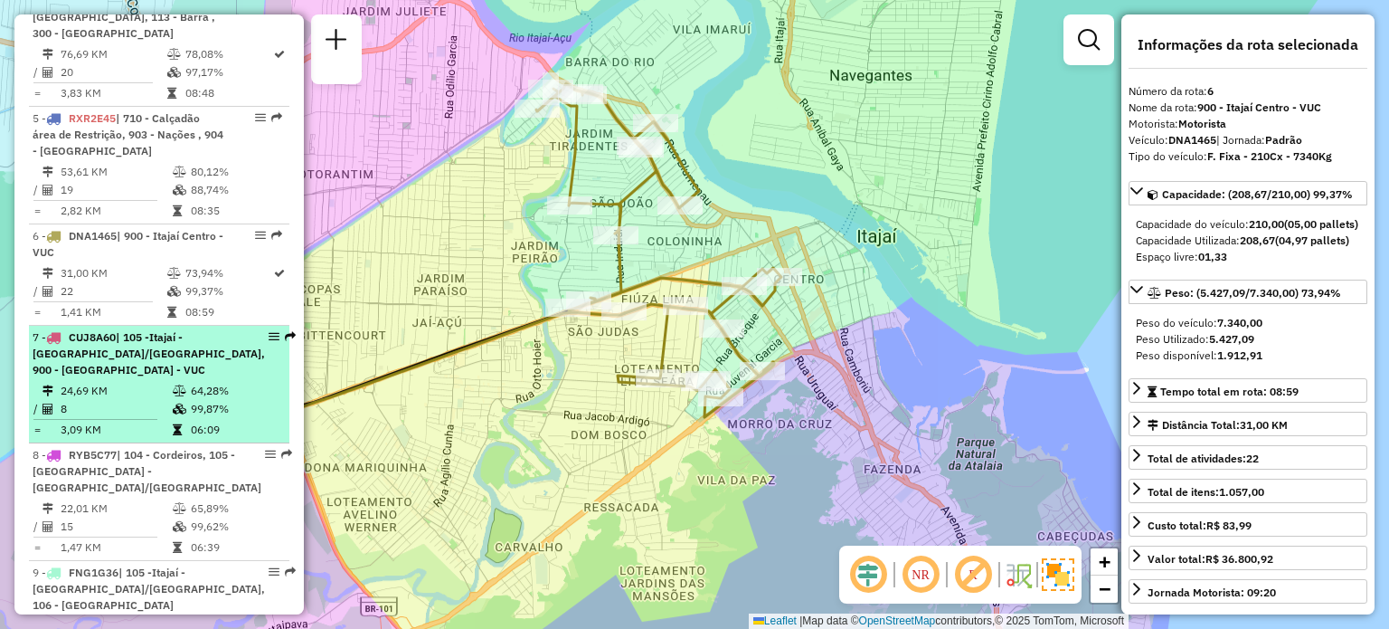
click at [116, 330] on span "| 105 -Itajaí - [GEOGRAPHIC_DATA]/[GEOGRAPHIC_DATA], 900 - [GEOGRAPHIC_DATA] - …" at bounding box center [149, 353] width 232 height 46
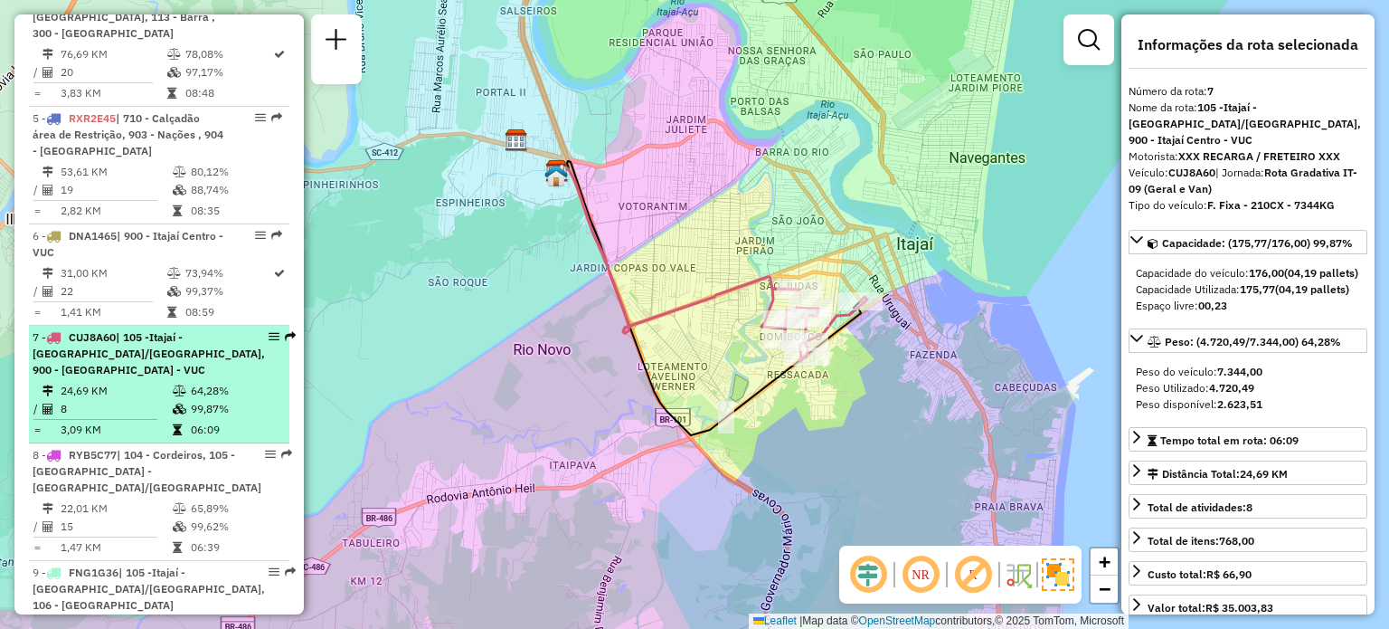
click at [119, 330] on span "| 105 -Itajaí - [GEOGRAPHIC_DATA]/[GEOGRAPHIC_DATA], 900 - [GEOGRAPHIC_DATA] - …" at bounding box center [149, 353] width 232 height 46
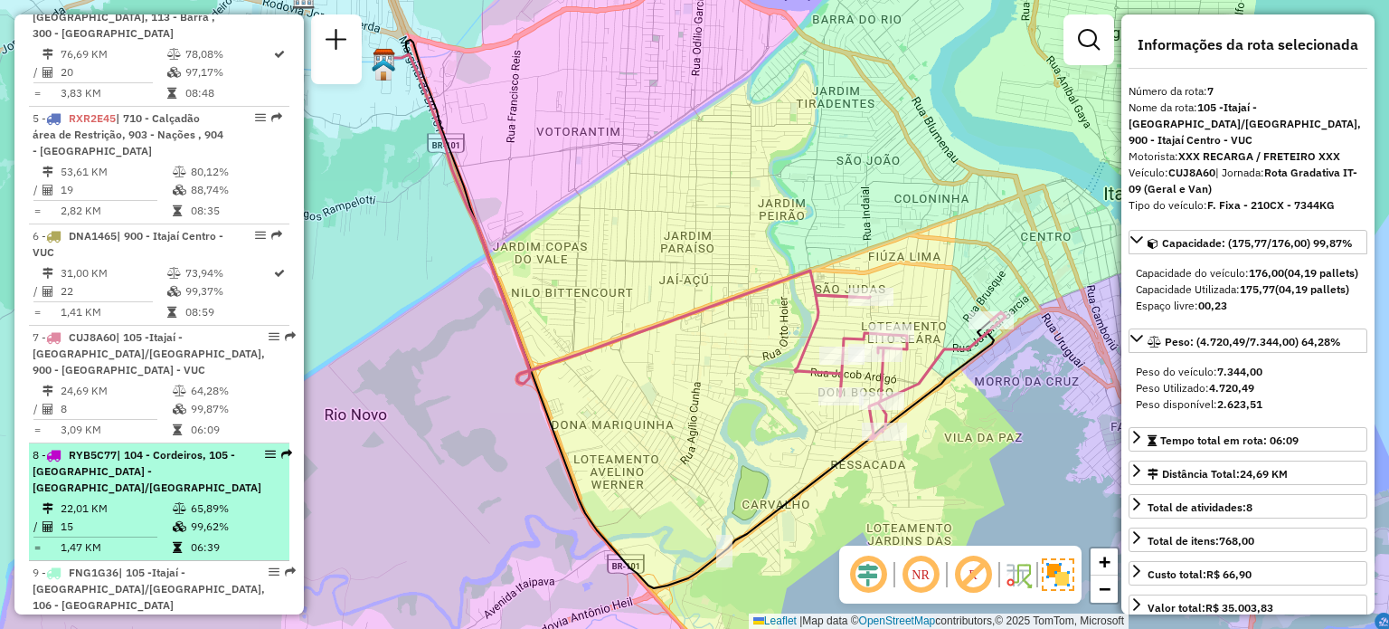
click at [116, 448] on span "| 104 - Cordeiros, 105 -[GEOGRAPHIC_DATA] - [GEOGRAPHIC_DATA]/[GEOGRAPHIC_DATA]" at bounding box center [147, 471] width 229 height 46
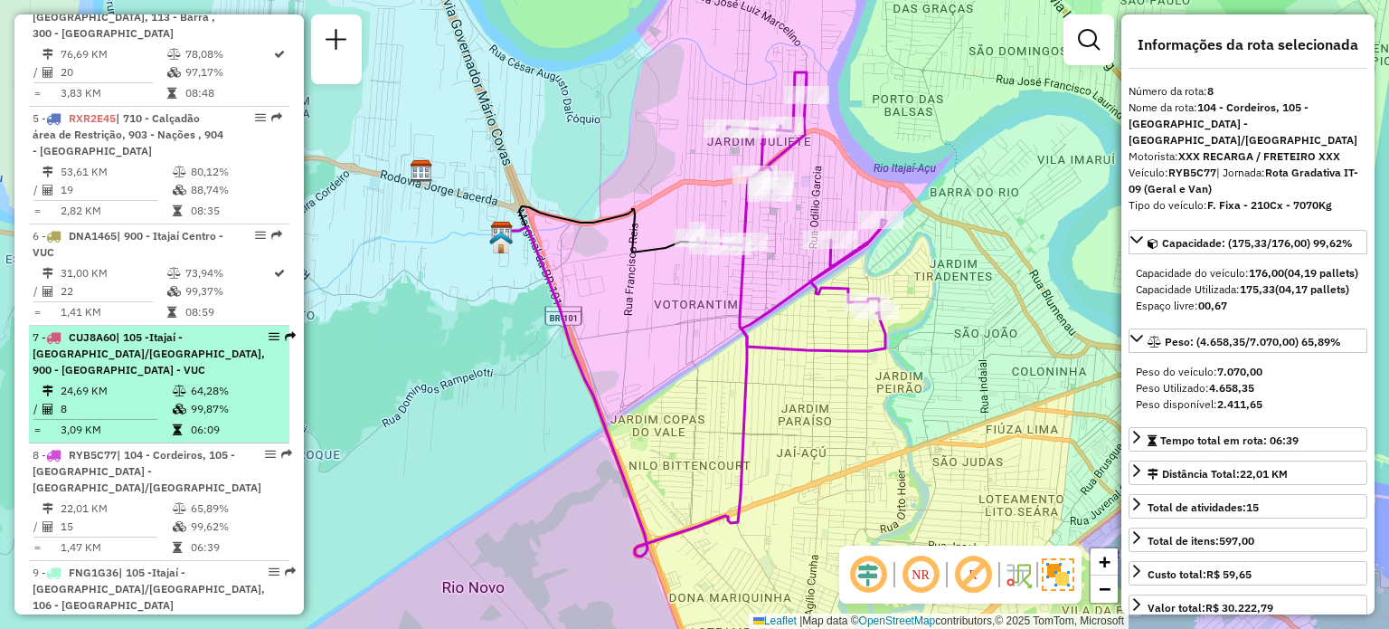
click at [145, 329] on div "7 - CUJ8A60 | 105 -Itajaí - [GEOGRAPHIC_DATA]/[GEOGRAPHIC_DATA], 900 - [GEOGRAP…" at bounding box center [149, 353] width 232 height 49
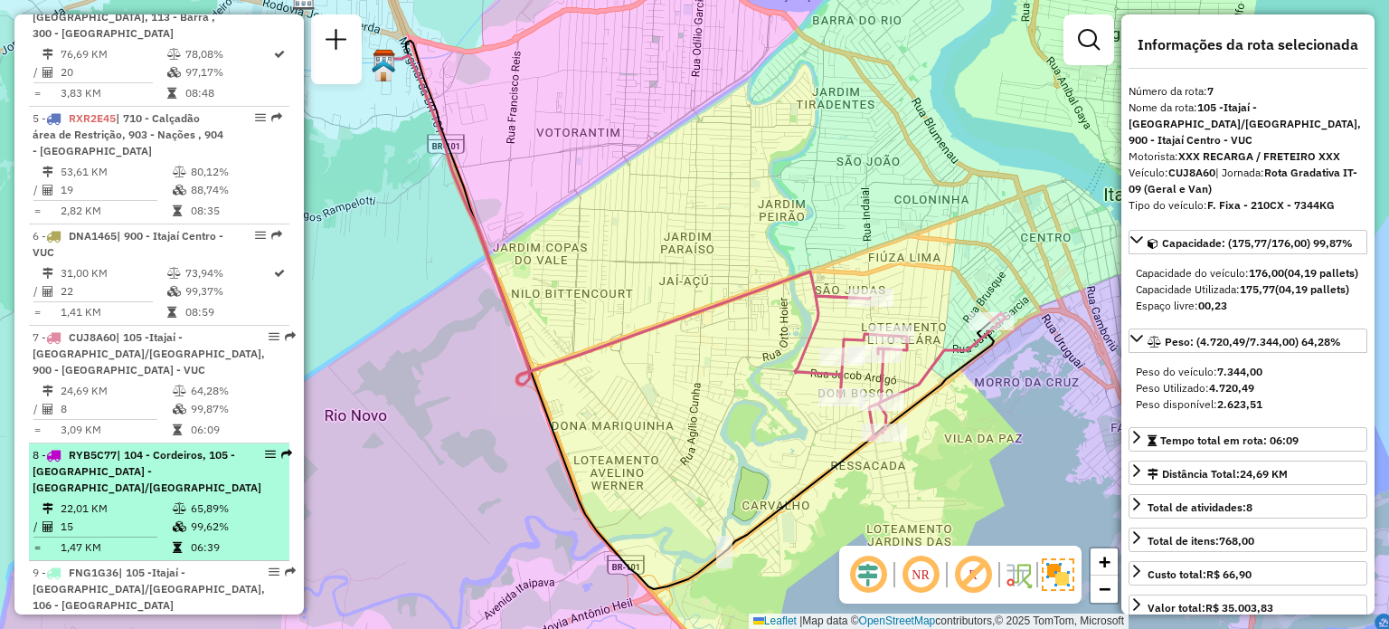
click at [152, 444] on li "8 - RYB5C77 | 104 - [GEOGRAPHIC_DATA], 105 -[GEOGRAPHIC_DATA] - [GEOGRAPHIC_DAT…" at bounding box center [159, 502] width 260 height 118
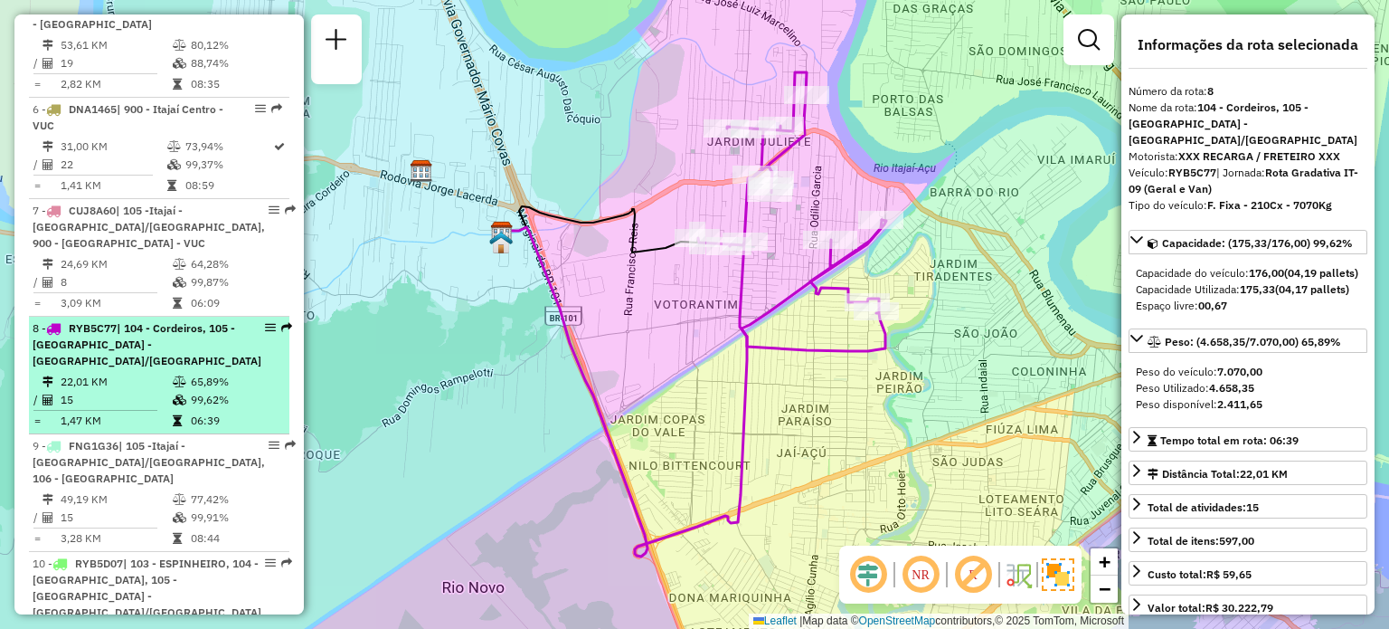
scroll to position [1268, 0]
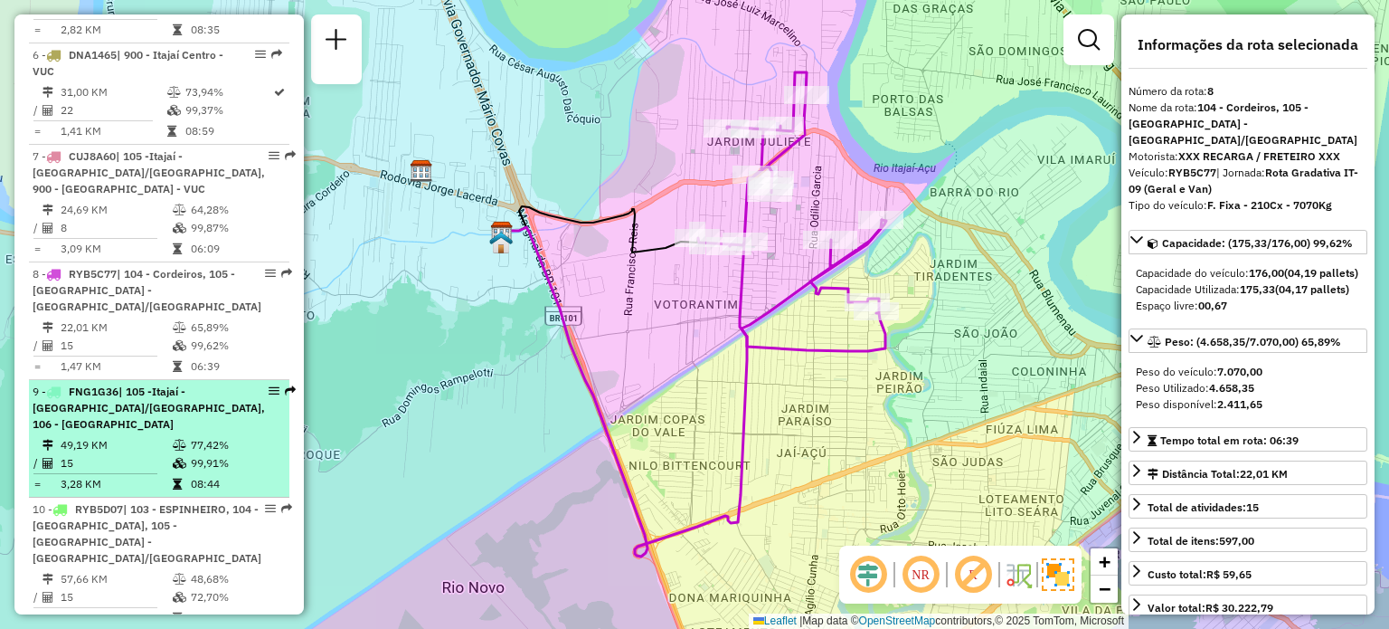
click at [114, 383] on div "9 - FNG1G36 | 105 -Itajaí - [GEOGRAPHIC_DATA]/[GEOGRAPHIC_DATA], 106 - [GEOGRAP…" at bounding box center [149, 407] width 232 height 49
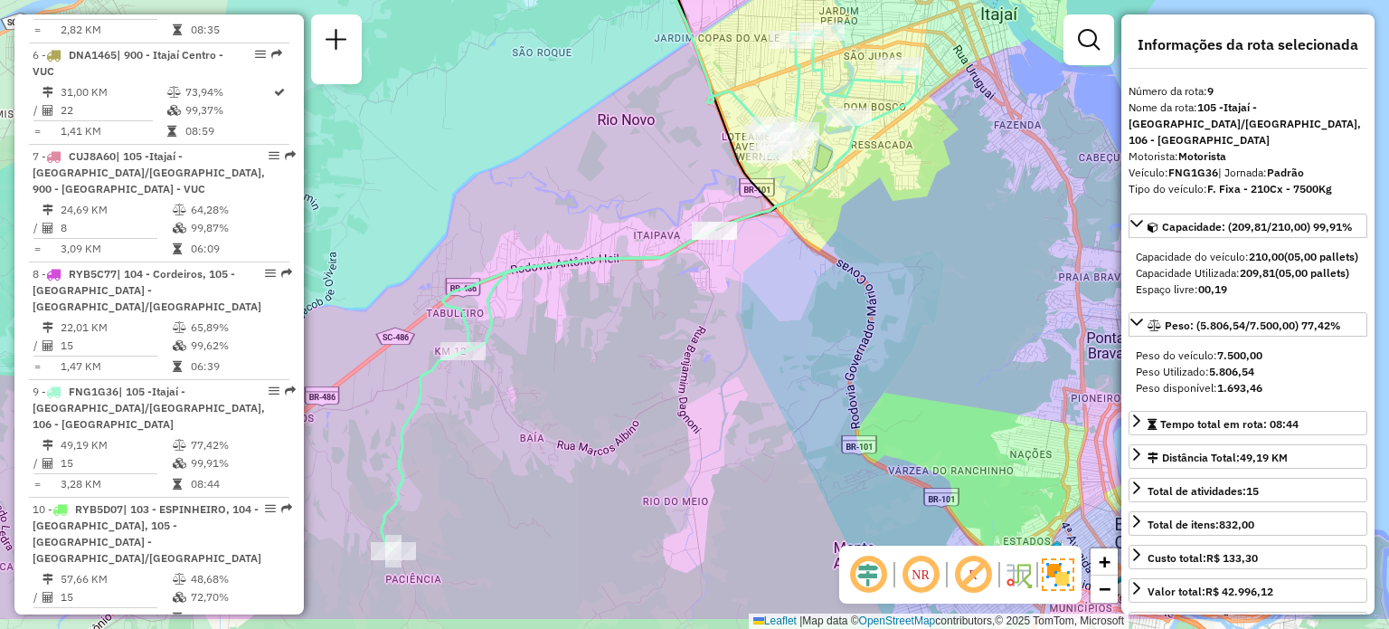
drag, startPoint x: 754, startPoint y: 400, endPoint x: 707, endPoint y: 342, distance: 74.6
click at [707, 342] on div "Janela de atendimento Grade de atendimento Capacidade Transportadoras Veículos …" at bounding box center [694, 314] width 1389 height 629
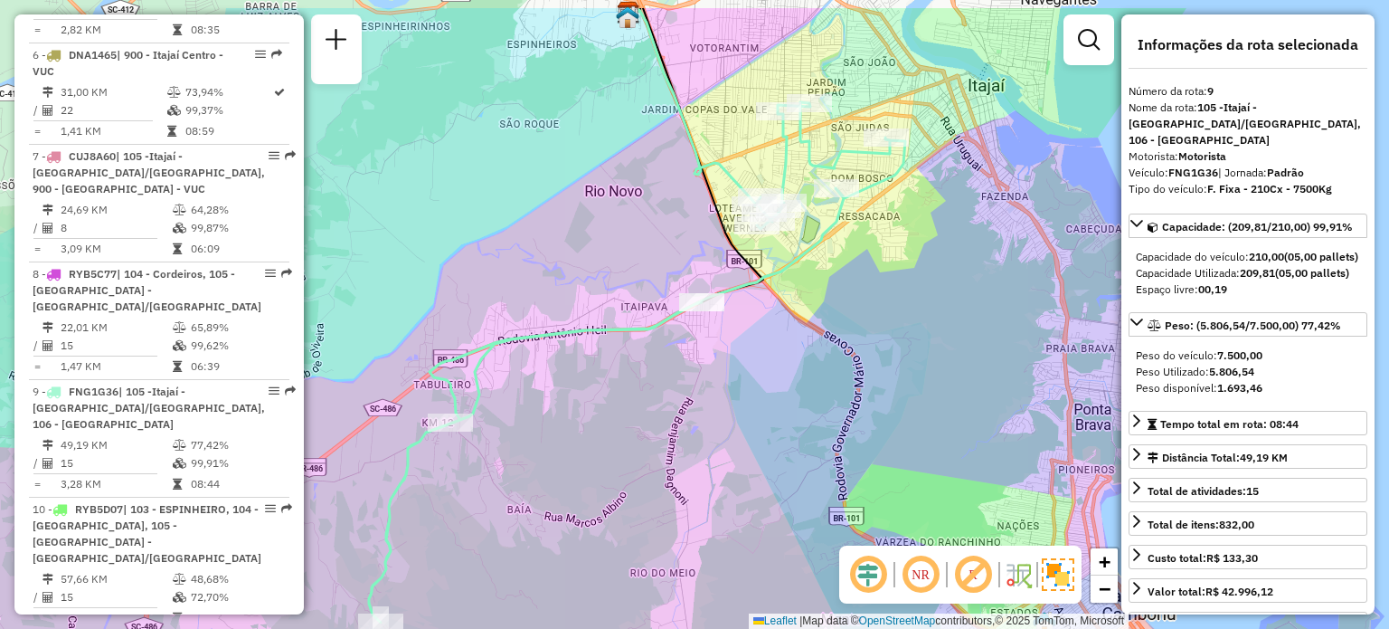
click at [783, 391] on div "Janela de atendimento Grade de atendimento Capacidade Transportadoras Veículos …" at bounding box center [694, 314] width 1389 height 629
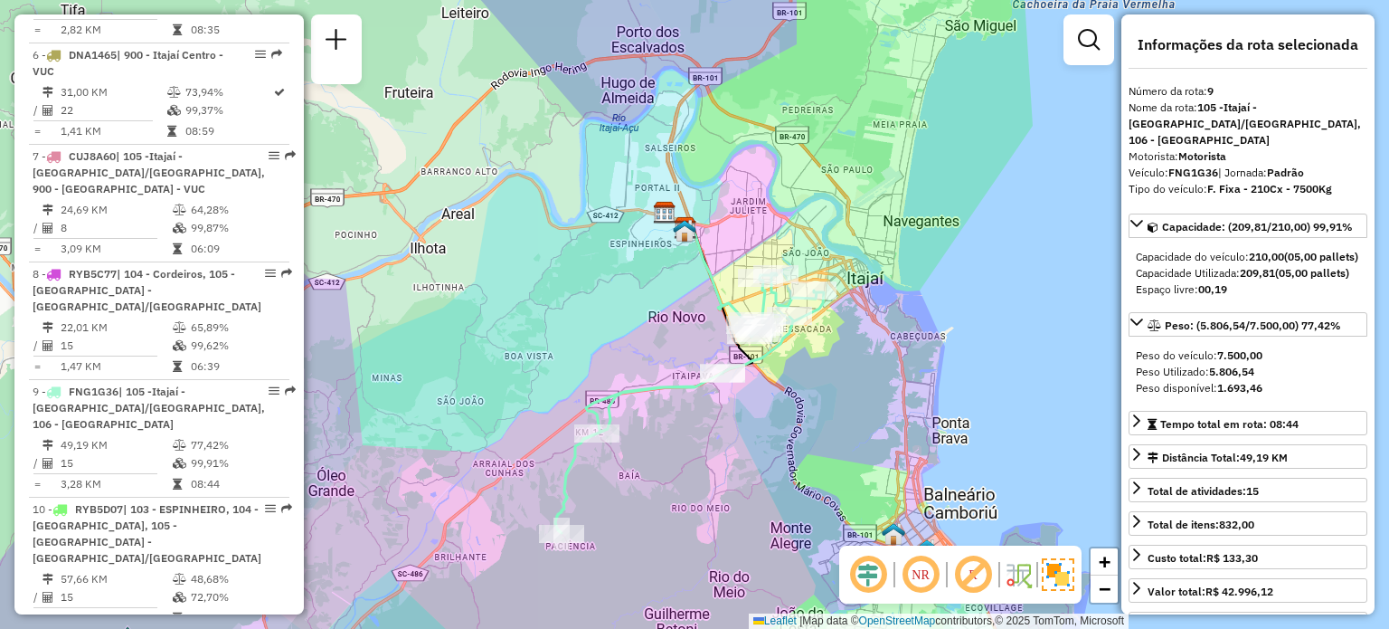
drag, startPoint x: 852, startPoint y: 345, endPoint x: 830, endPoint y: 375, distance: 37.6
click at [830, 375] on div "Janela de atendimento Grade de atendimento Capacidade Transportadoras Veículos …" at bounding box center [694, 314] width 1389 height 629
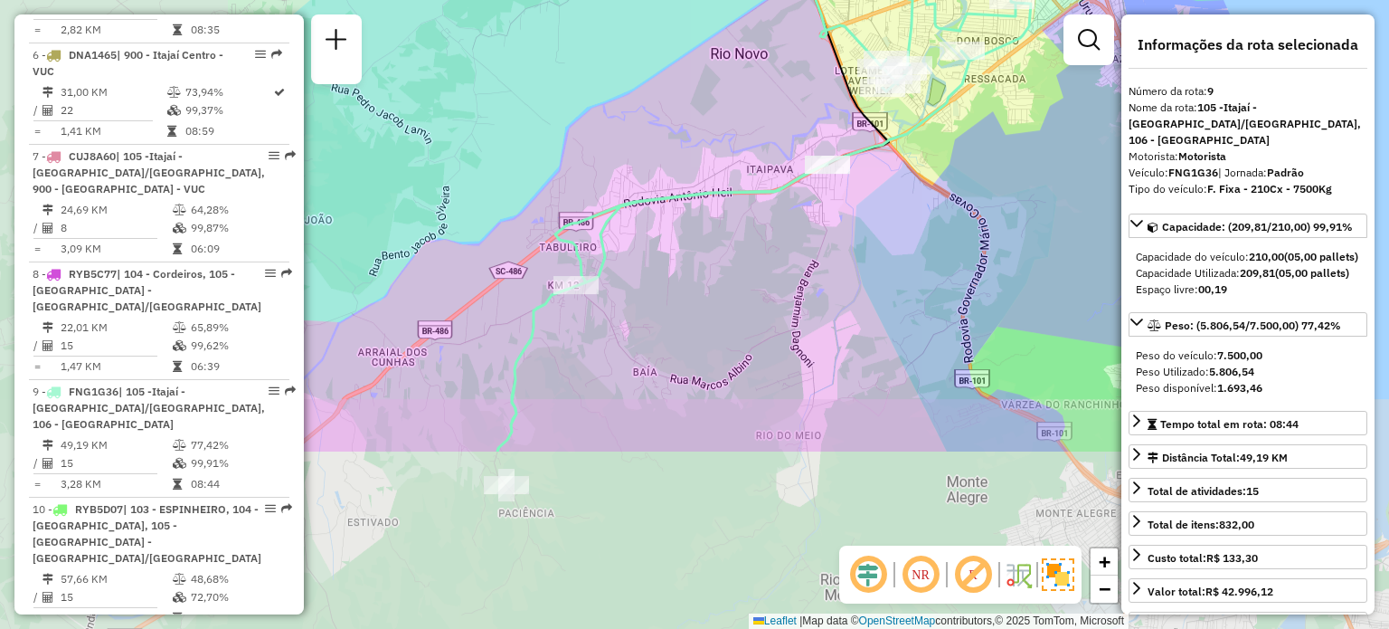
drag, startPoint x: 682, startPoint y: 427, endPoint x: 1029, endPoint y: 155, distance: 441.3
click at [1029, 155] on div "Janela de atendimento Grade de atendimento Capacidade Transportadoras Veículos …" at bounding box center [694, 314] width 1389 height 629
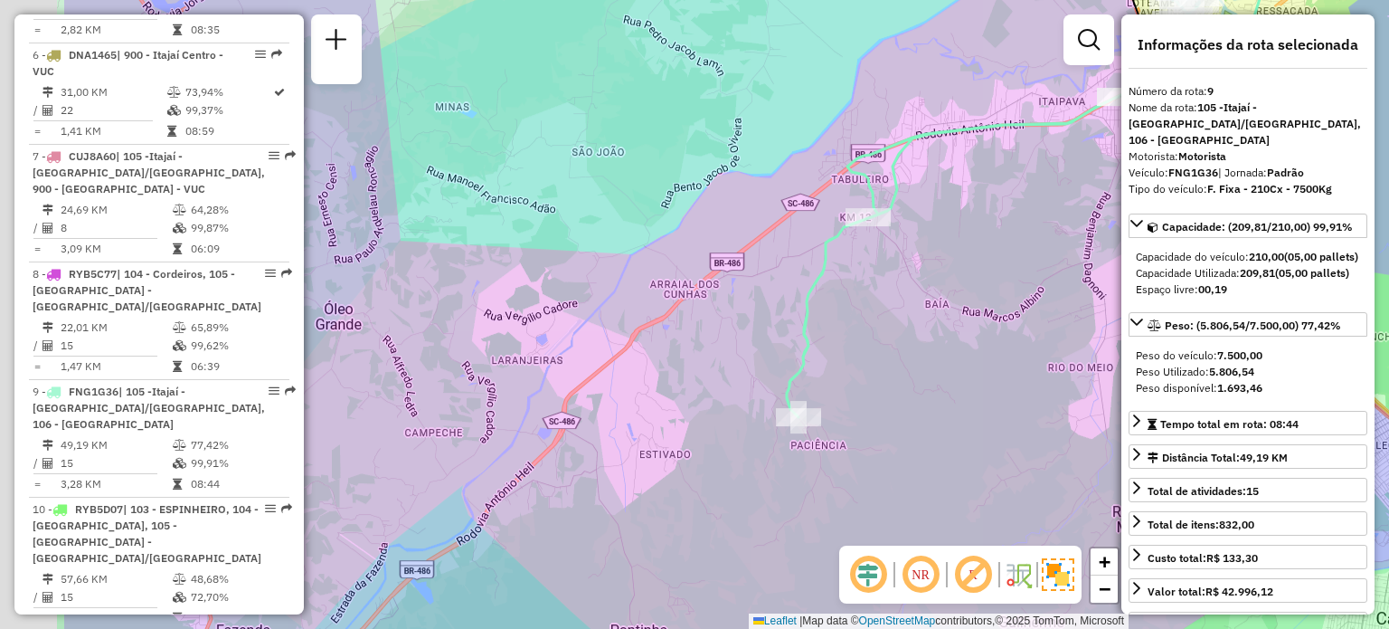
drag, startPoint x: 759, startPoint y: 361, endPoint x: 962, endPoint y: 325, distance: 206.7
click at [962, 325] on div "Janela de atendimento Grade de atendimento Capacidade Transportadoras Veículos …" at bounding box center [694, 314] width 1389 height 629
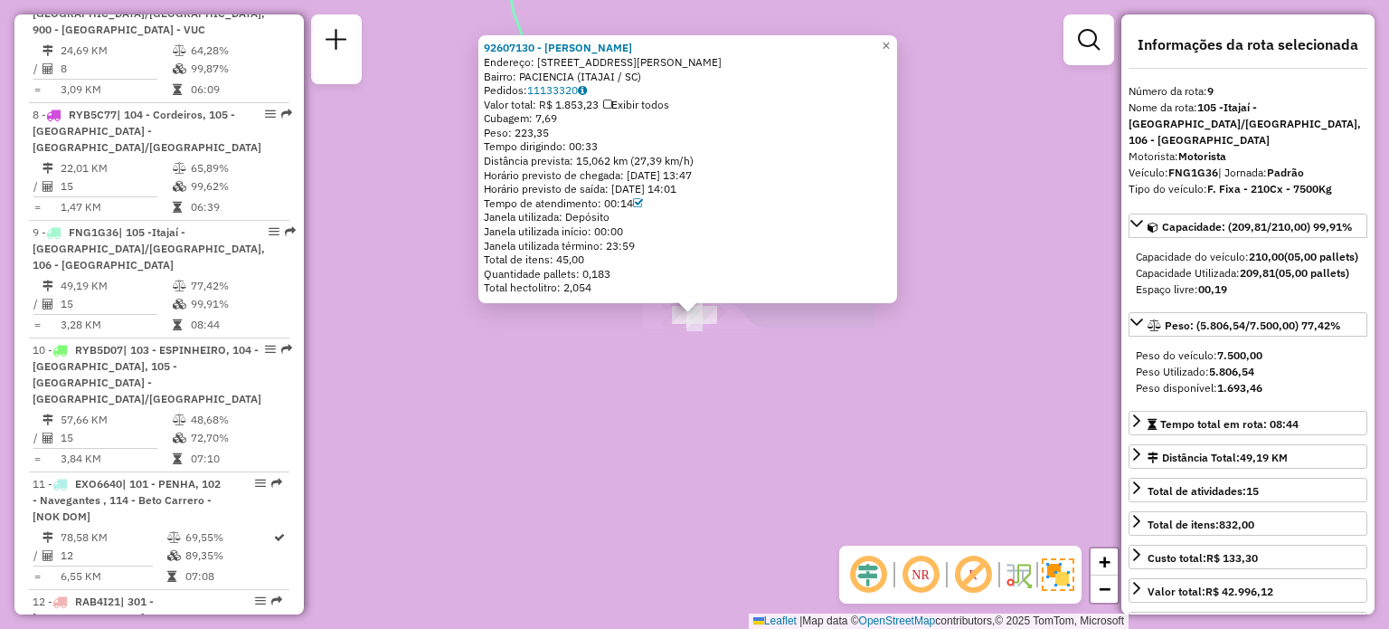
scroll to position [1583, 0]
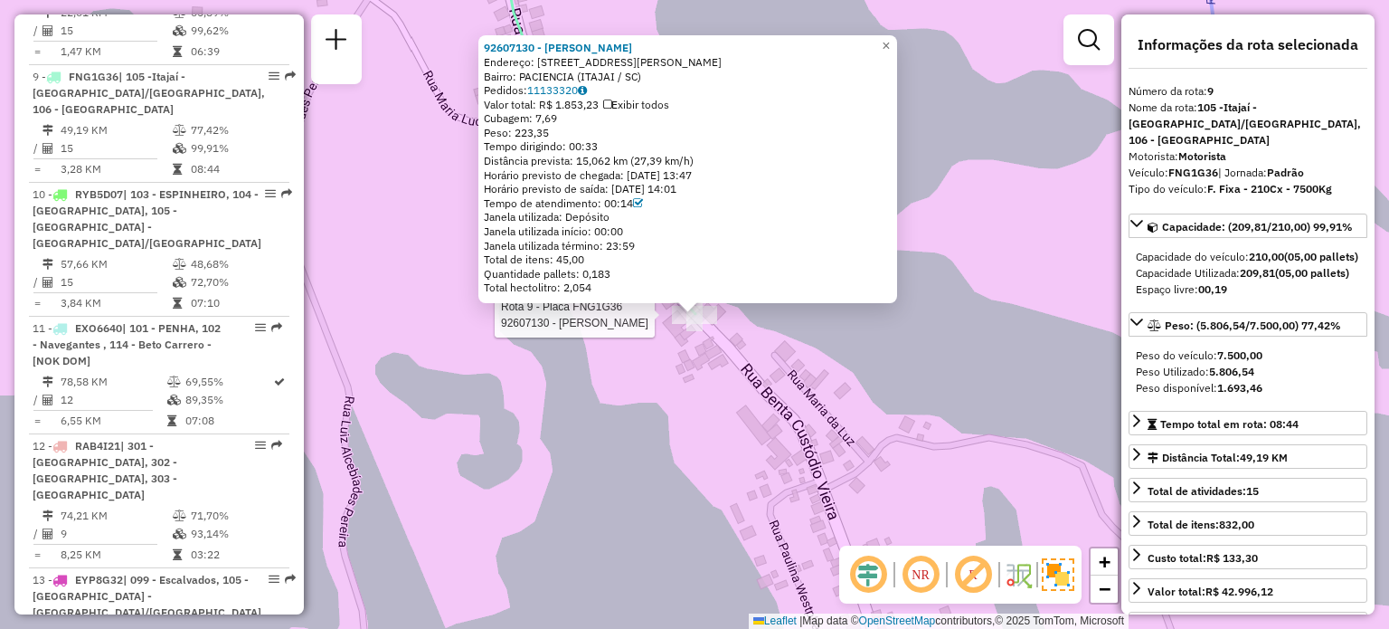
click at [771, 454] on div "Rota 9 - Placa FNG1G36 92607130 - [PERSON_NAME] RABER 92607130 - [PERSON_NAME] …" at bounding box center [694, 314] width 1389 height 629
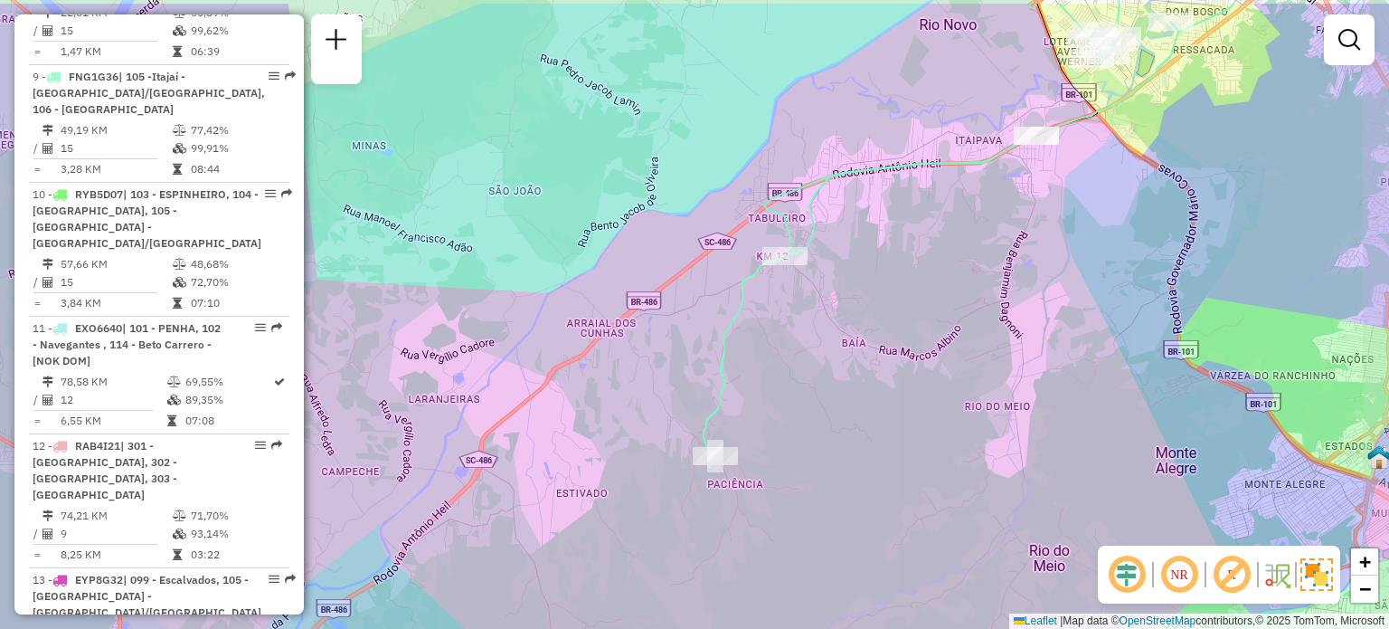
drag, startPoint x: 803, startPoint y: 352, endPoint x: 781, endPoint y: 277, distance: 78.1
click at [800, 353] on div "Janela de atendimento Grade de atendimento Capacidade Transportadoras Veículos …" at bounding box center [694, 314] width 1389 height 629
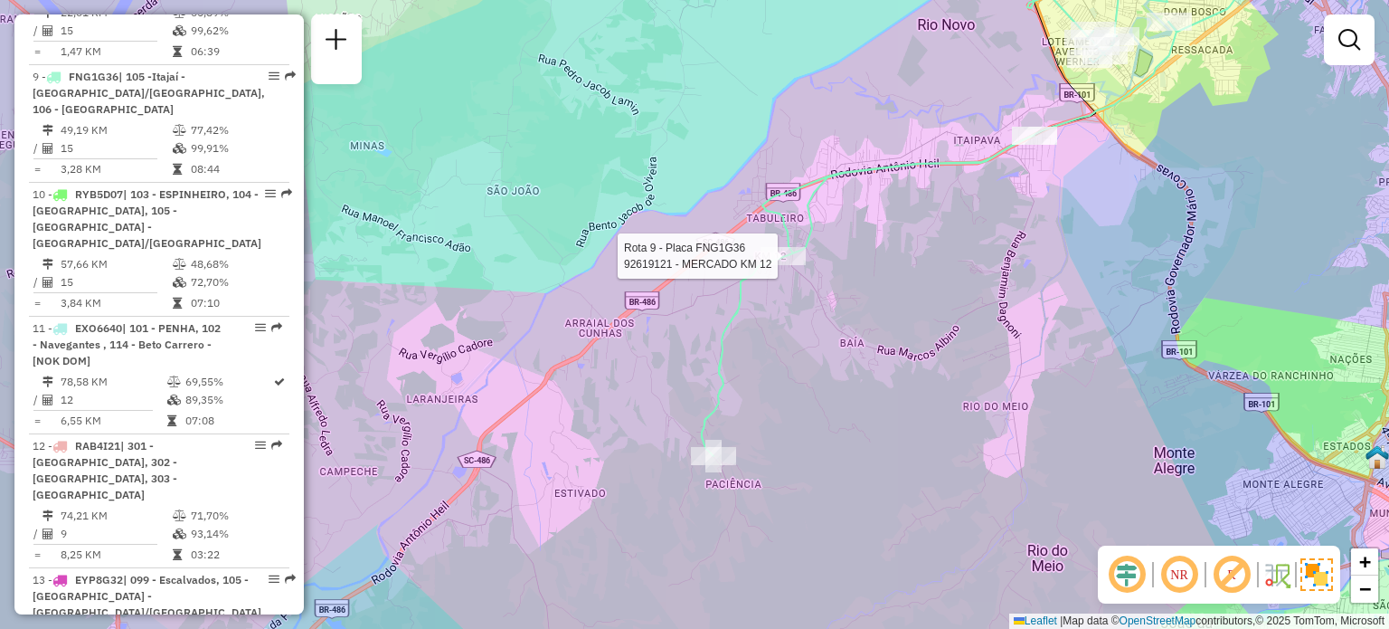
select select "**********"
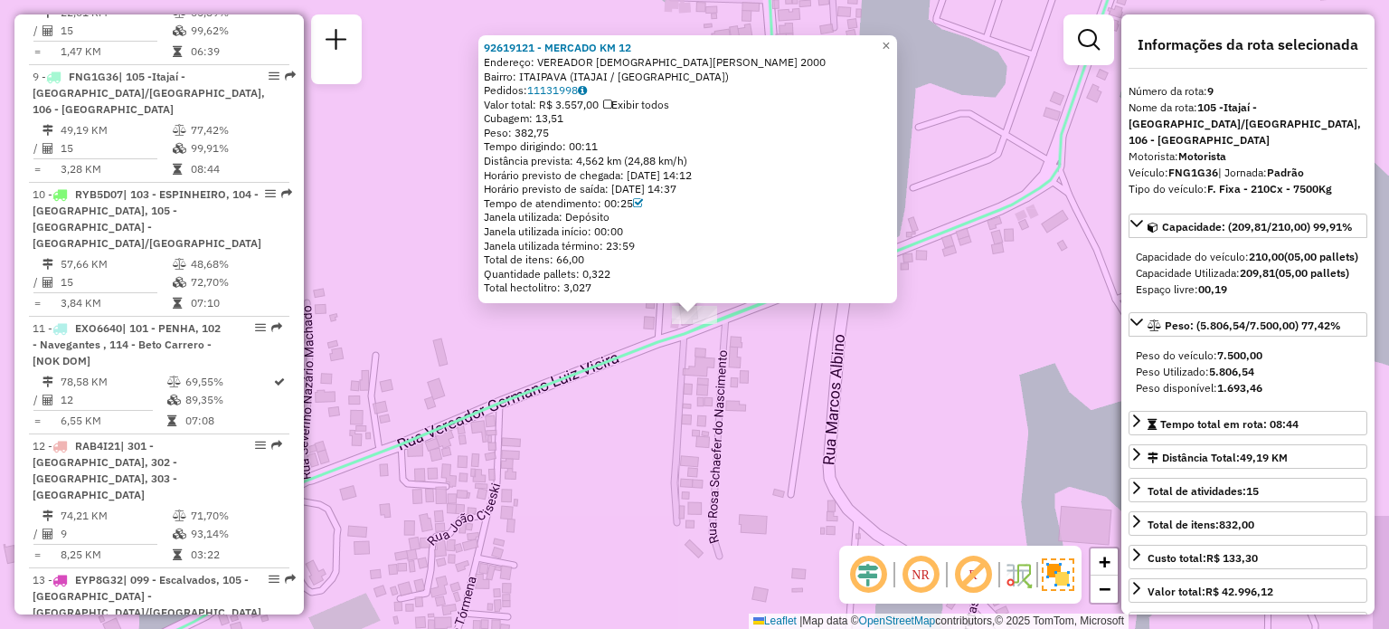
click at [814, 408] on div "92619121 - MERCADO KM 12 Endereço: VEREADOR [DEMOGRAPHIC_DATA] [PERSON_NAME] 20…" at bounding box center [694, 314] width 1389 height 629
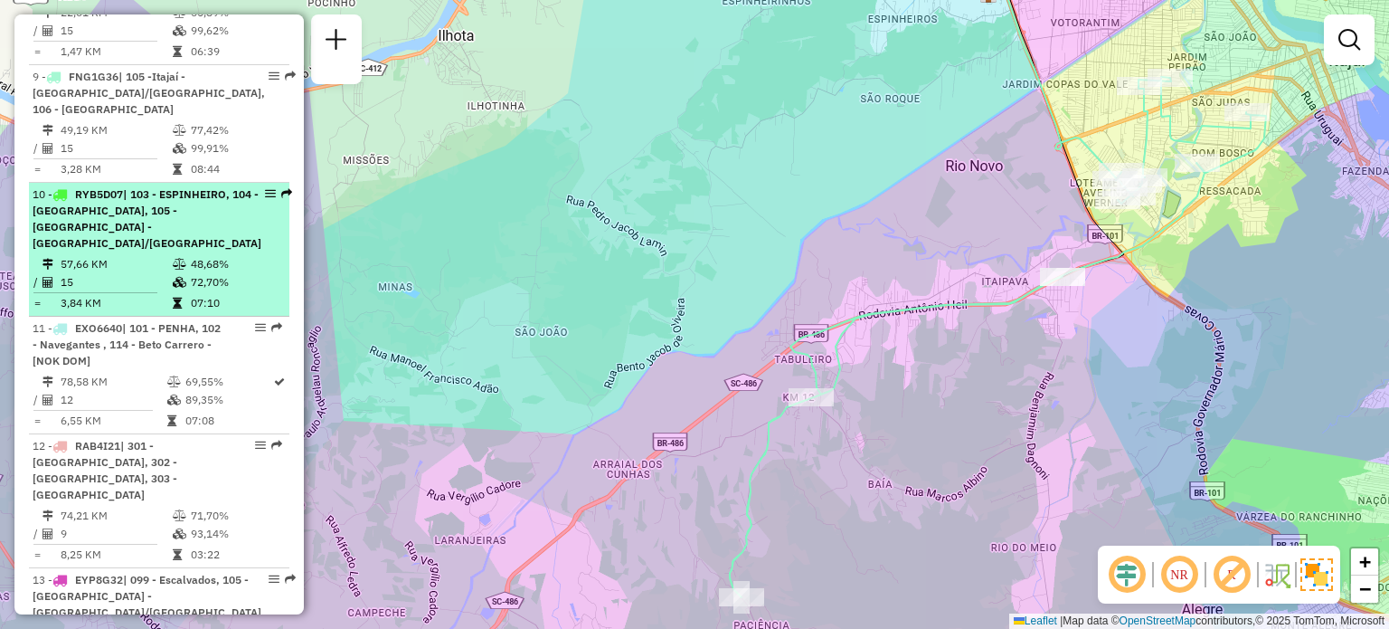
click at [109, 187] on span "| 103 - ESPINHEIRO, 104 - [GEOGRAPHIC_DATA], 105 -[GEOGRAPHIC_DATA] - [GEOGRAPH…" at bounding box center [147, 218] width 229 height 62
select select "**********"
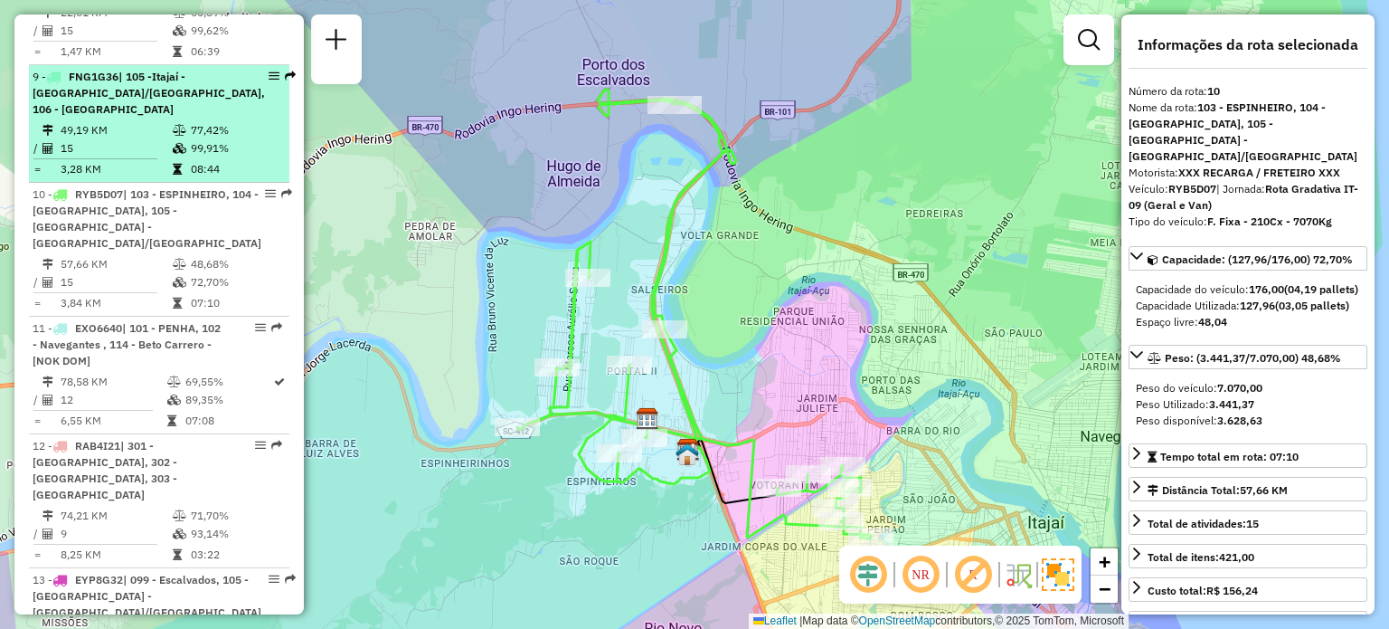
click at [137, 121] on td "49,19 KM" at bounding box center [116, 130] width 112 height 18
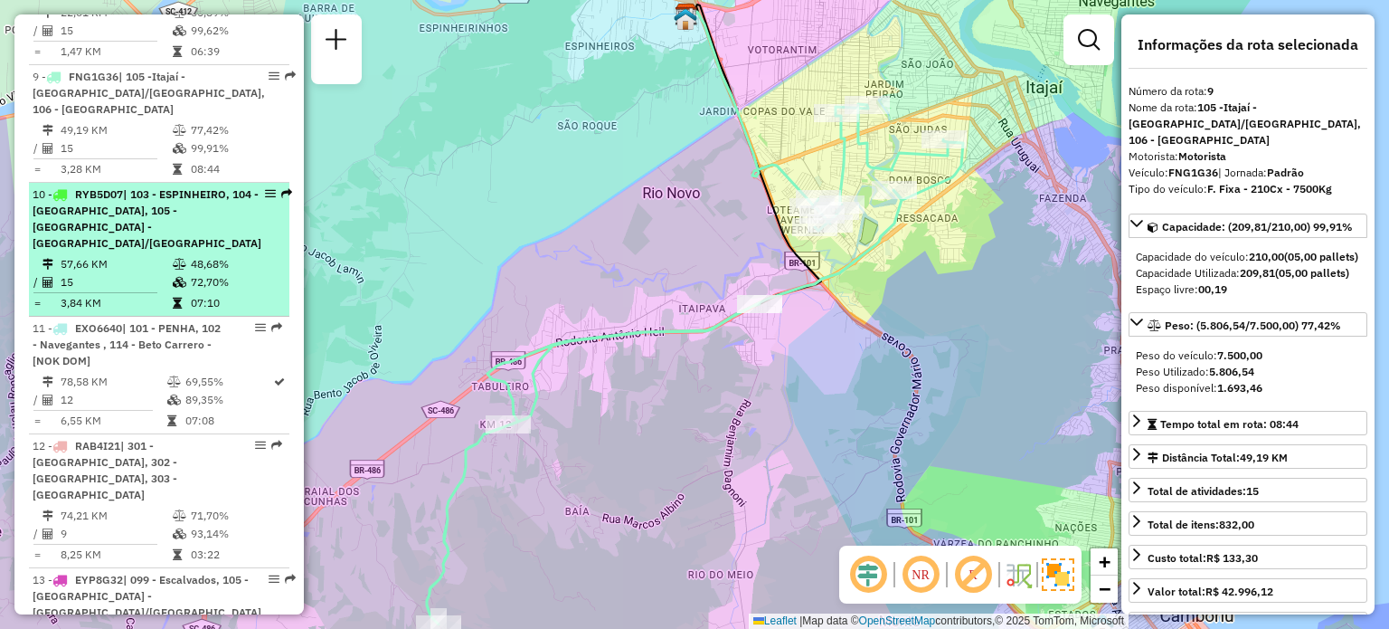
click at [149, 187] on span "| 103 - ESPINHEIRO, 104 - [GEOGRAPHIC_DATA], 105 -[GEOGRAPHIC_DATA] - [GEOGRAPH…" at bounding box center [147, 218] width 229 height 62
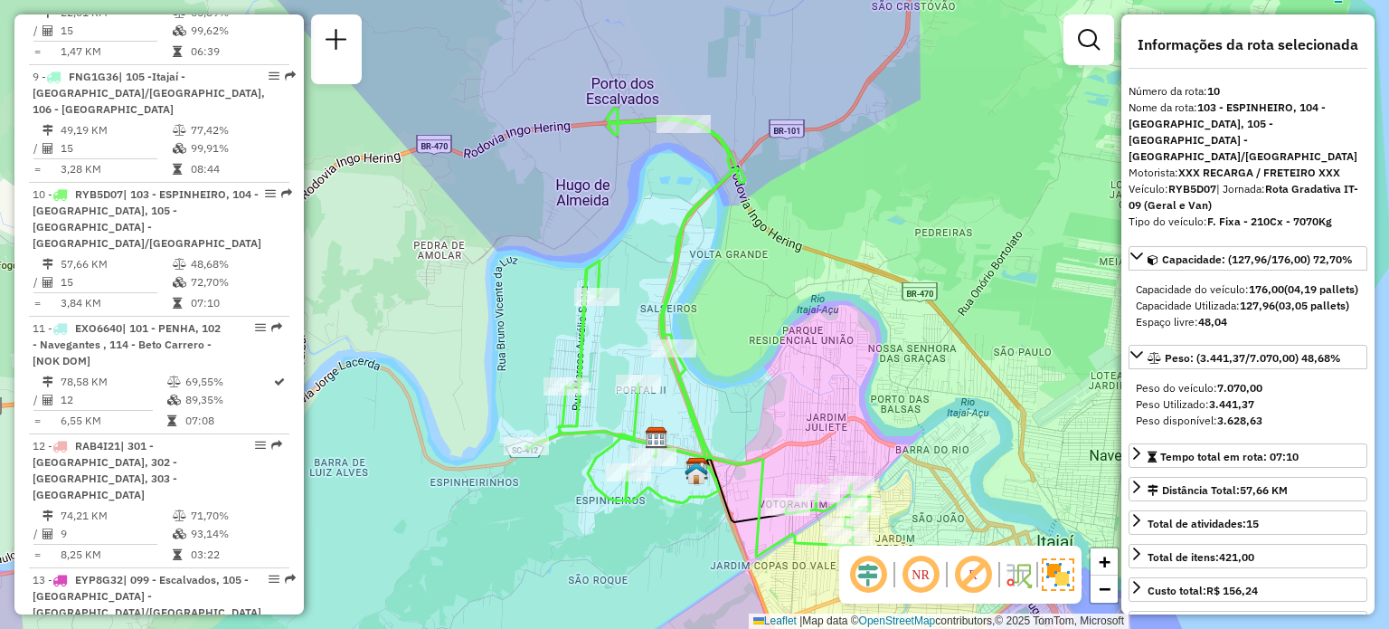
click at [895, 200] on div "Janela de atendimento Grade de atendimento Capacidade Transportadoras Veículos …" at bounding box center [694, 314] width 1389 height 629
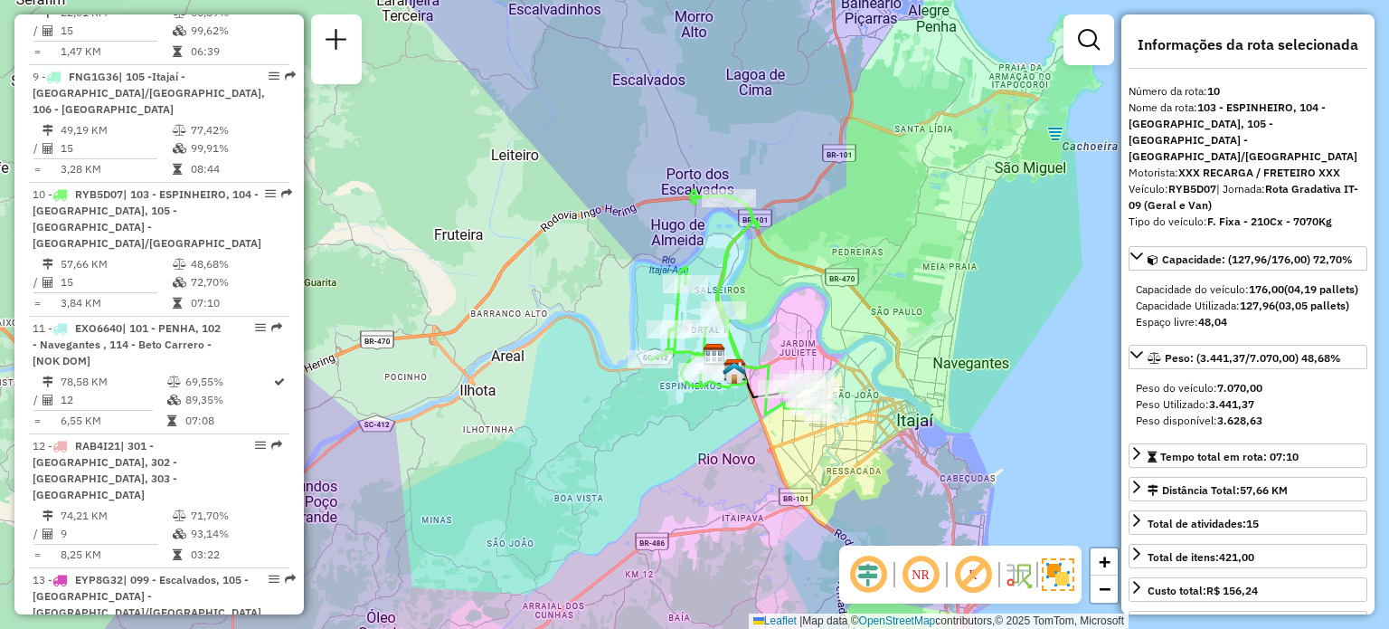
drag, startPoint x: 915, startPoint y: 215, endPoint x: 859, endPoint y: 252, distance: 67.2
click at [859, 252] on div "Janela de atendimento Grade de atendimento Capacidade Transportadoras Veículos …" at bounding box center [694, 314] width 1389 height 629
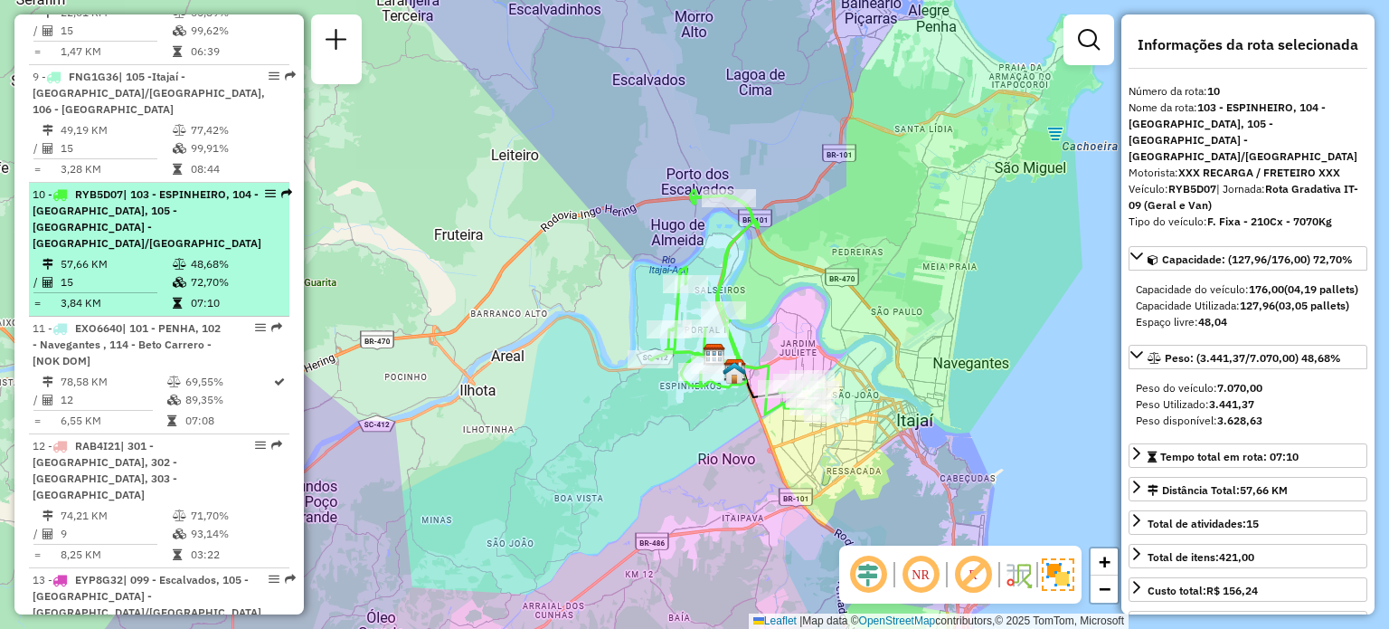
click at [92, 187] on span "| 103 - ESPINHEIRO, 104 - [GEOGRAPHIC_DATA], 105 -[GEOGRAPHIC_DATA] - [GEOGRAPH…" at bounding box center [147, 218] width 229 height 62
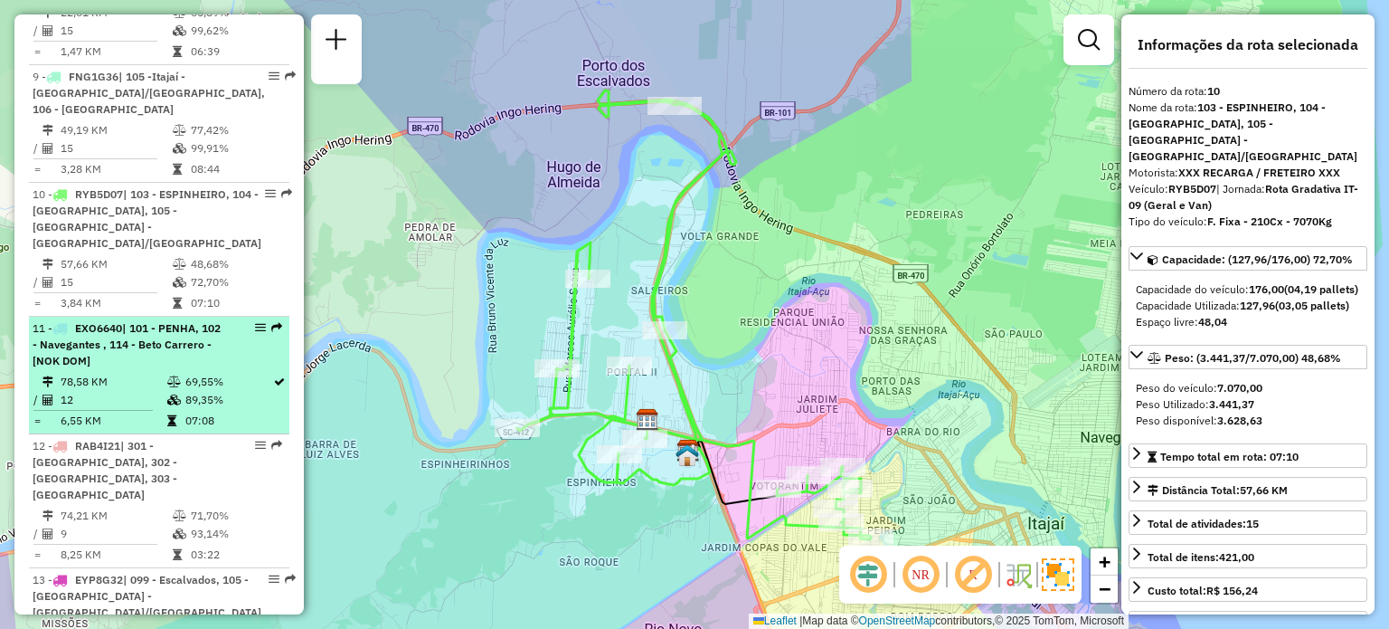
click at [112, 321] on span "EXO6640" at bounding box center [98, 328] width 47 height 14
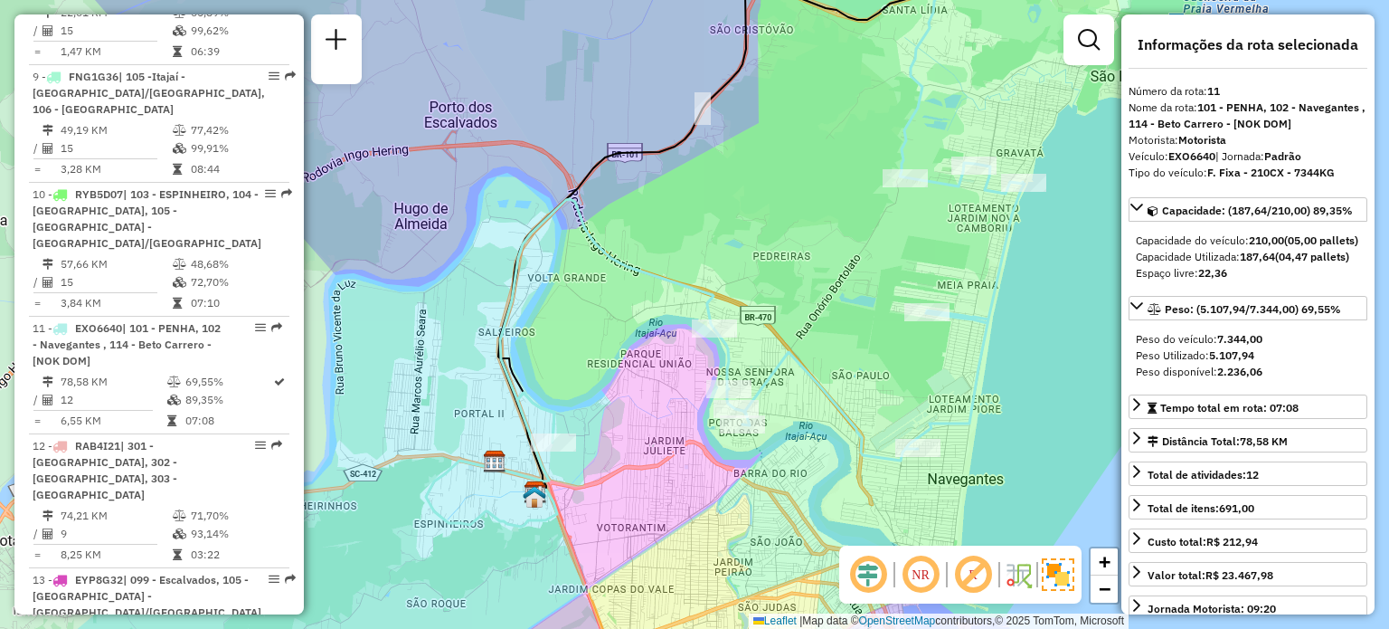
drag, startPoint x: 696, startPoint y: 416, endPoint x: 530, endPoint y: 340, distance: 182.1
click at [530, 340] on div "Janela de atendimento Grade de atendimento Capacidade Transportadoras Veículos …" at bounding box center [694, 314] width 1389 height 629
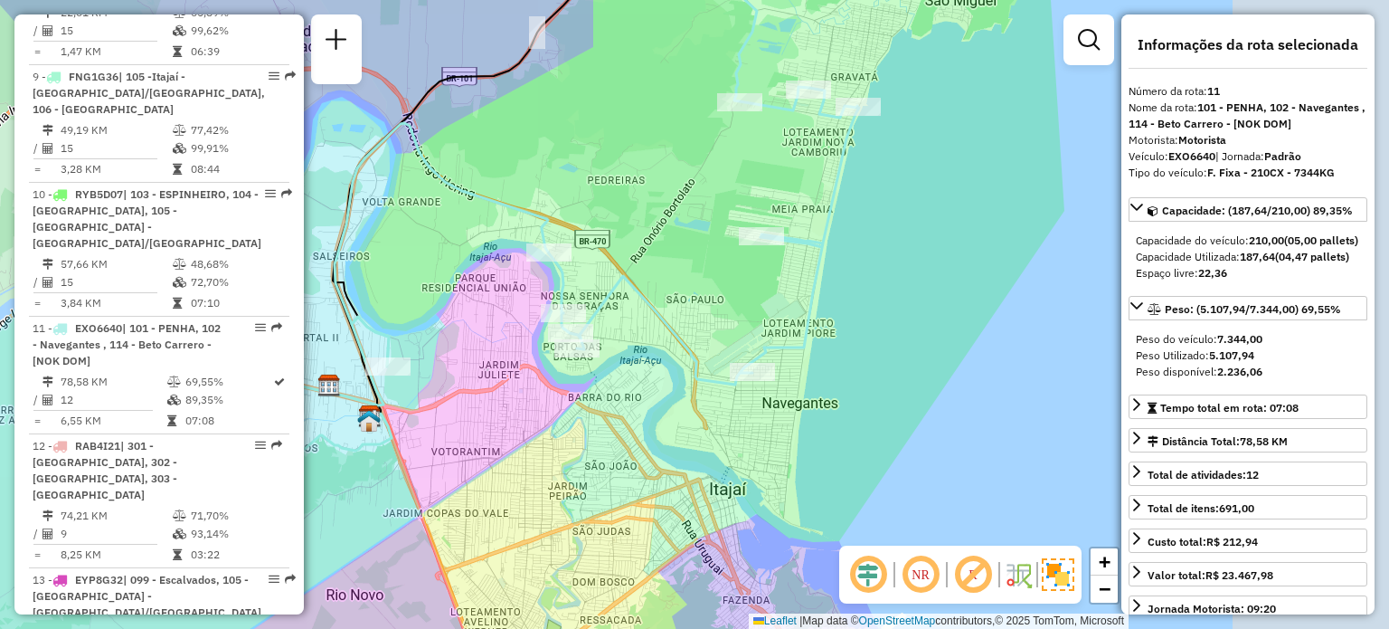
click at [459, 247] on div "Janela de atendimento Grade de atendimento Capacidade Transportadoras Veículos …" at bounding box center [694, 314] width 1389 height 629
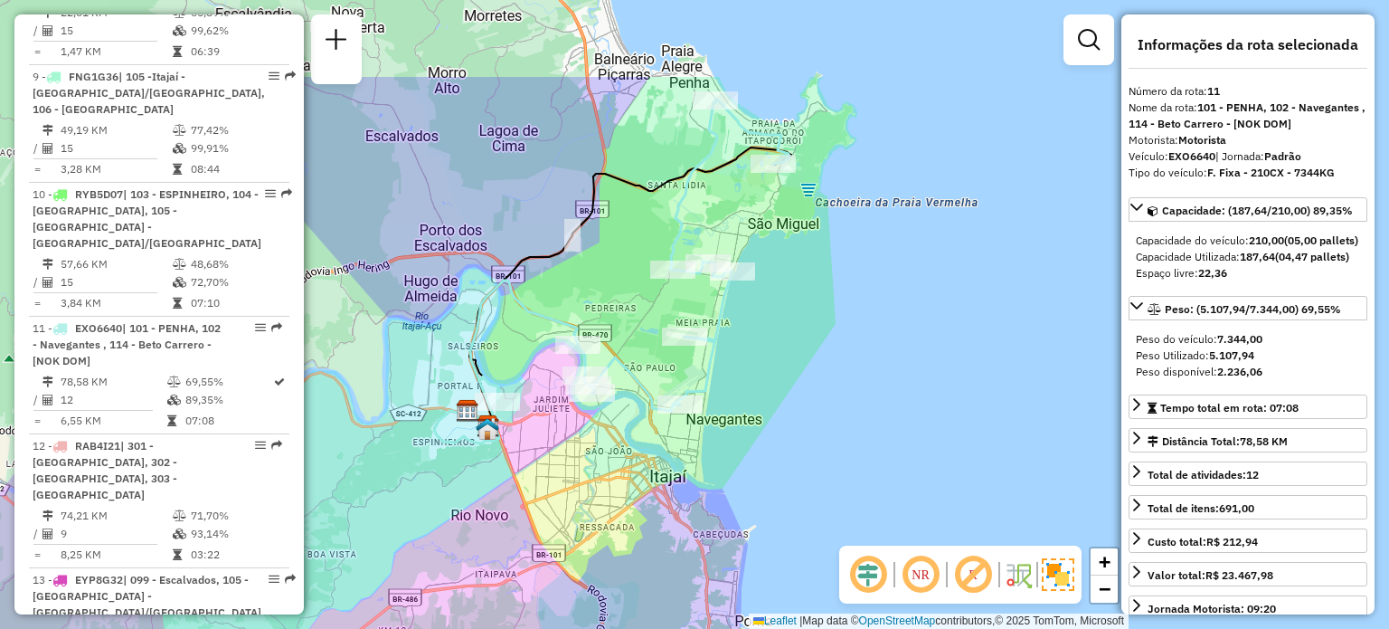
drag, startPoint x: 651, startPoint y: 281, endPoint x: 658, endPoint y: 293, distance: 13.4
click at [661, 299] on div "Janela de atendimento Grade de atendimento Capacidade Transportadoras Veículos …" at bounding box center [694, 314] width 1389 height 629
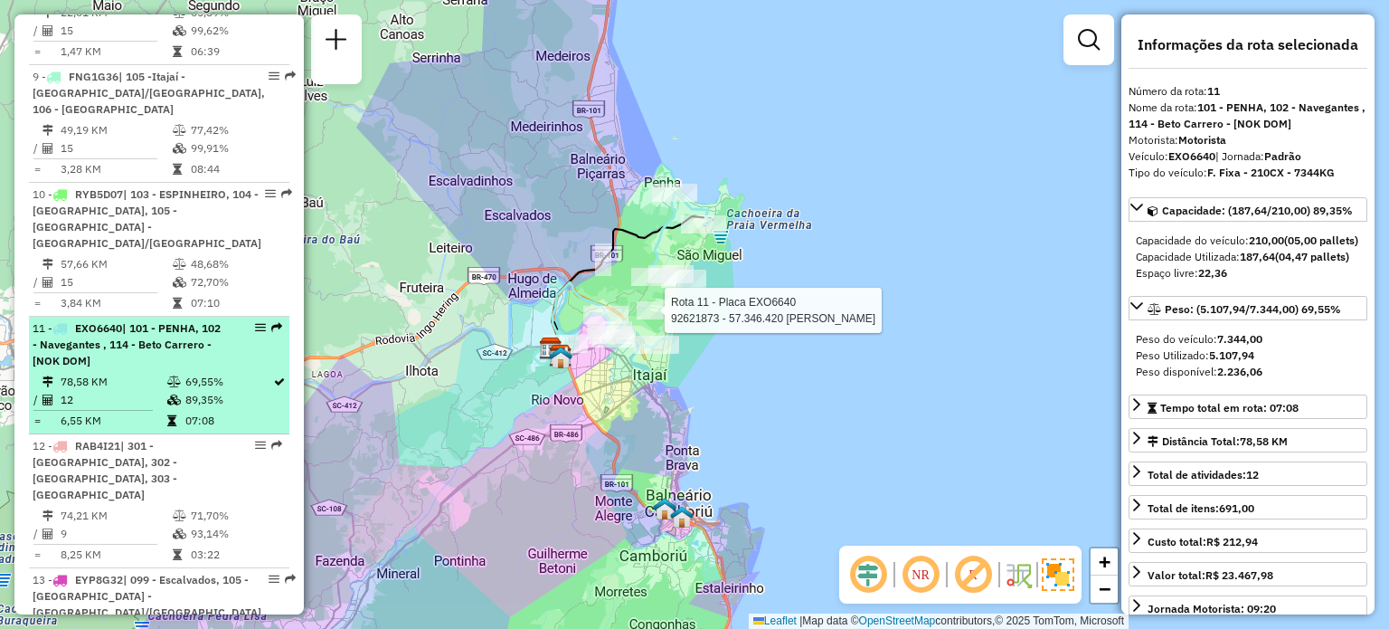
click at [222, 320] on div "11 - EXO6640 | 101 - PENHA, 102 - Navegantes , 114 - Beto Carrero - [NOK DOM]" at bounding box center [159, 344] width 253 height 49
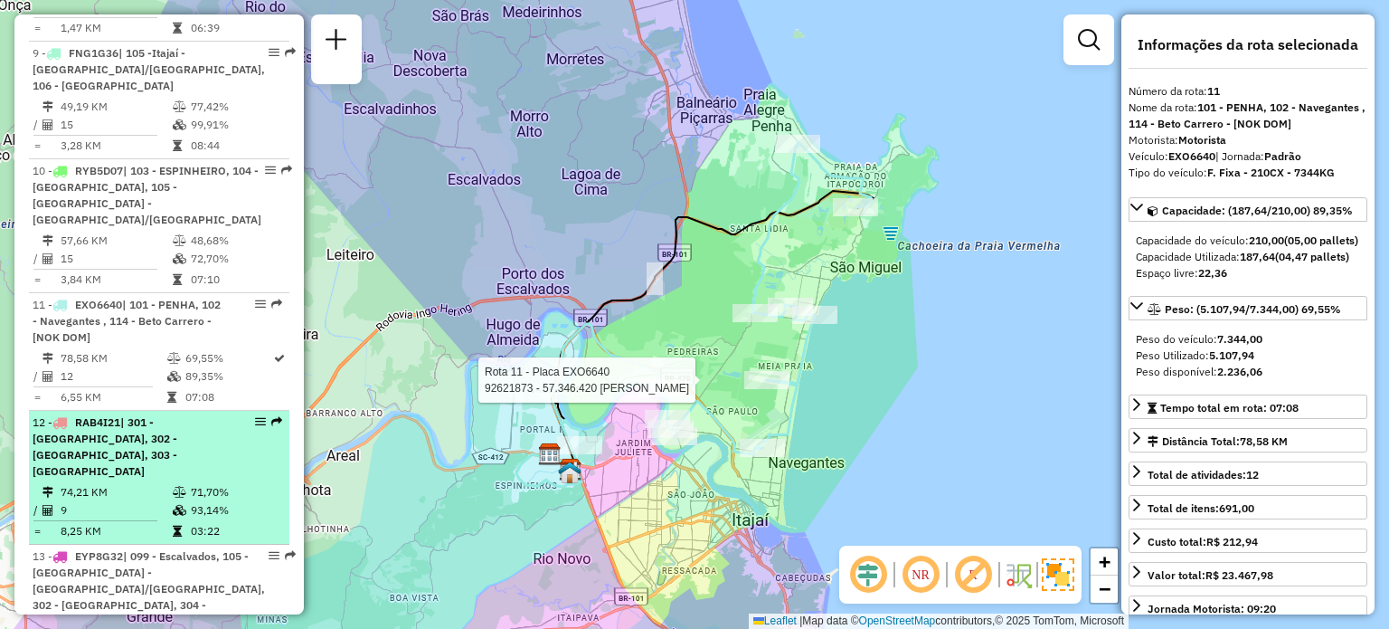
scroll to position [1617, 0]
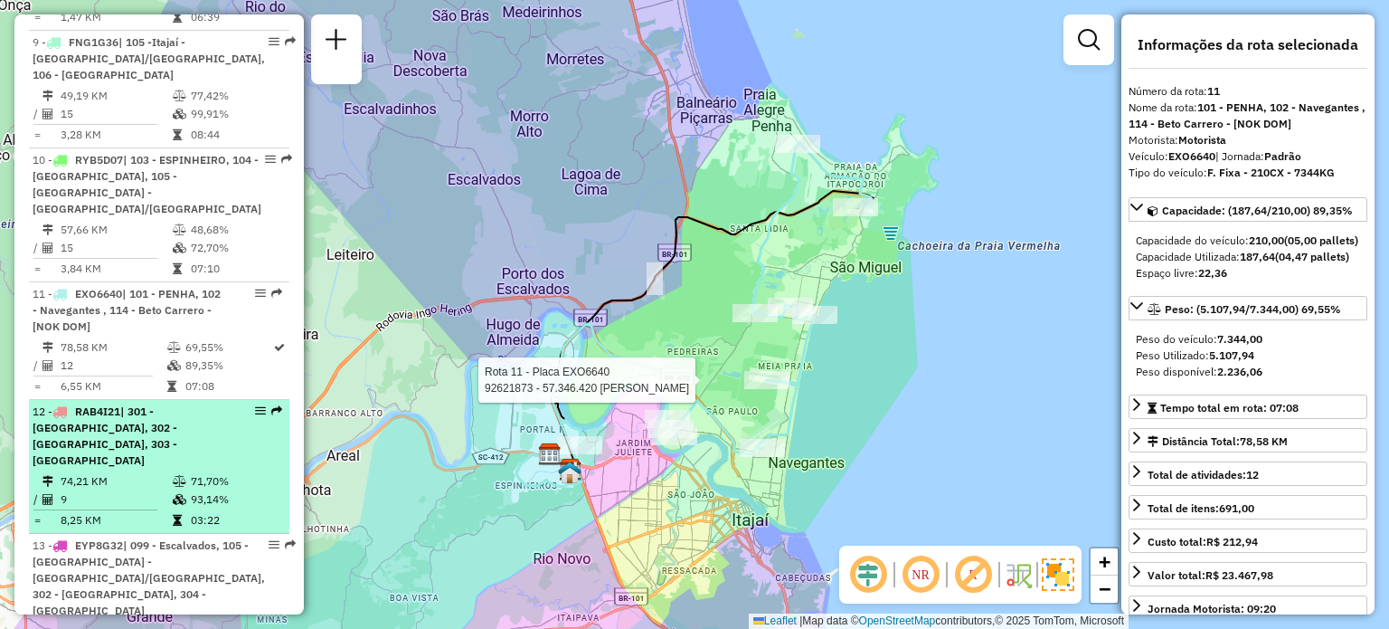
click at [135, 403] on div "12 - RAB4I21 | 301 - [GEOGRAPHIC_DATA], 302 - [GEOGRAPHIC_DATA], 303 - [GEOGRAP…" at bounding box center [129, 435] width 192 height 65
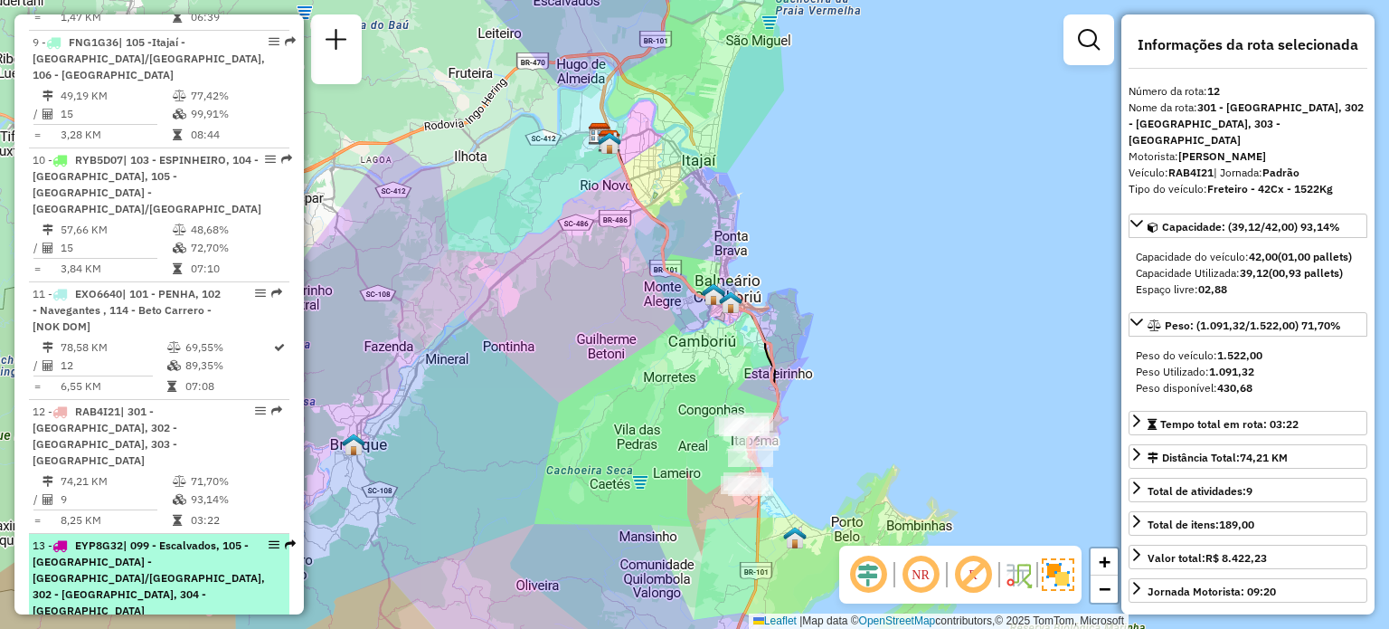
click at [144, 538] on span "| 099 - Escalvados, 105 -[GEOGRAPHIC_DATA] - [GEOGRAPHIC_DATA]/[GEOGRAPHIC_DATA…" at bounding box center [149, 577] width 232 height 79
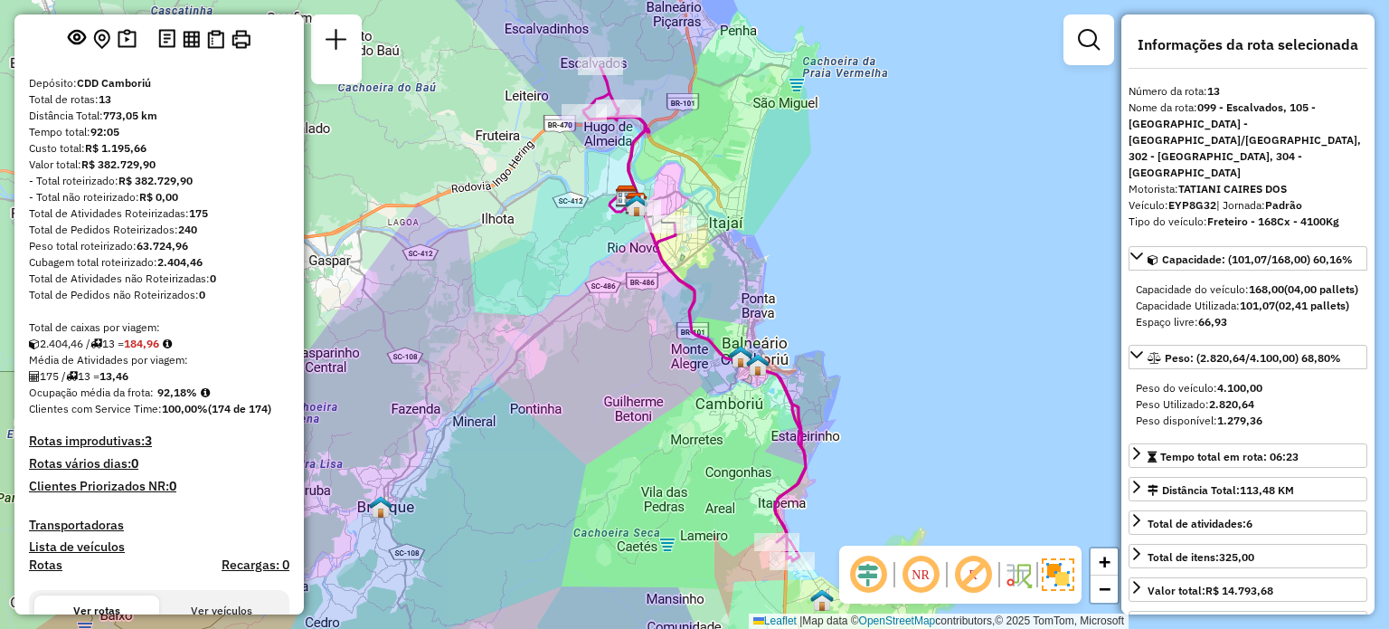
scroll to position [0, 0]
